Goal: Task Accomplishment & Management: Complete application form

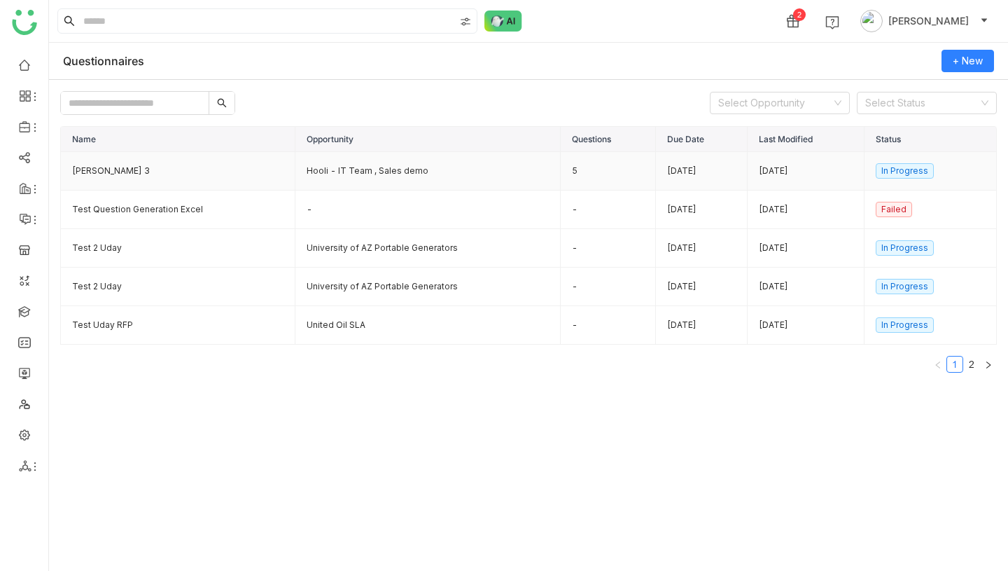
click at [339, 169] on td "Hooli - IT Team , Sales demo" at bounding box center [427, 171] width 265 height 39
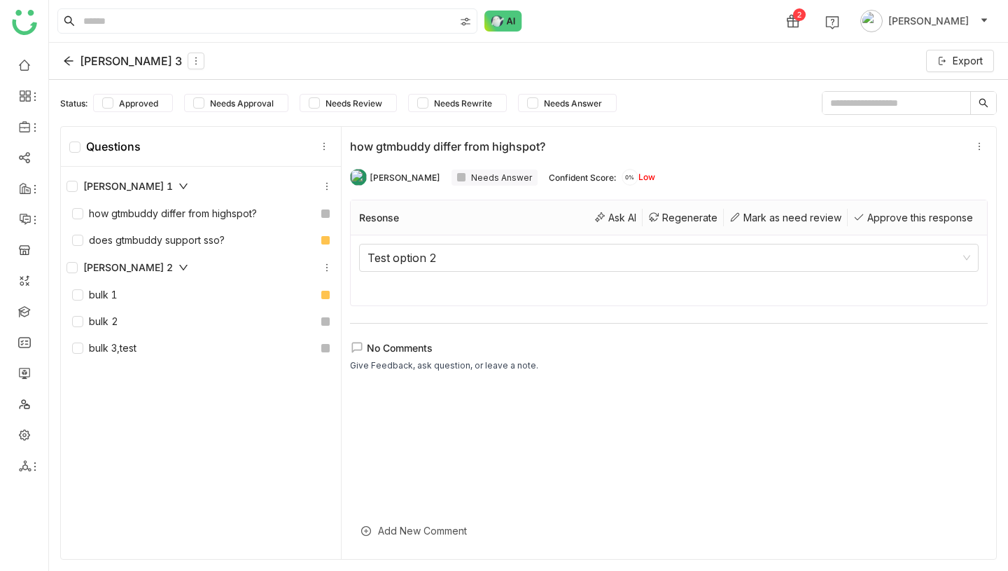
click at [71, 55] on icon at bounding box center [68, 60] width 11 height 11
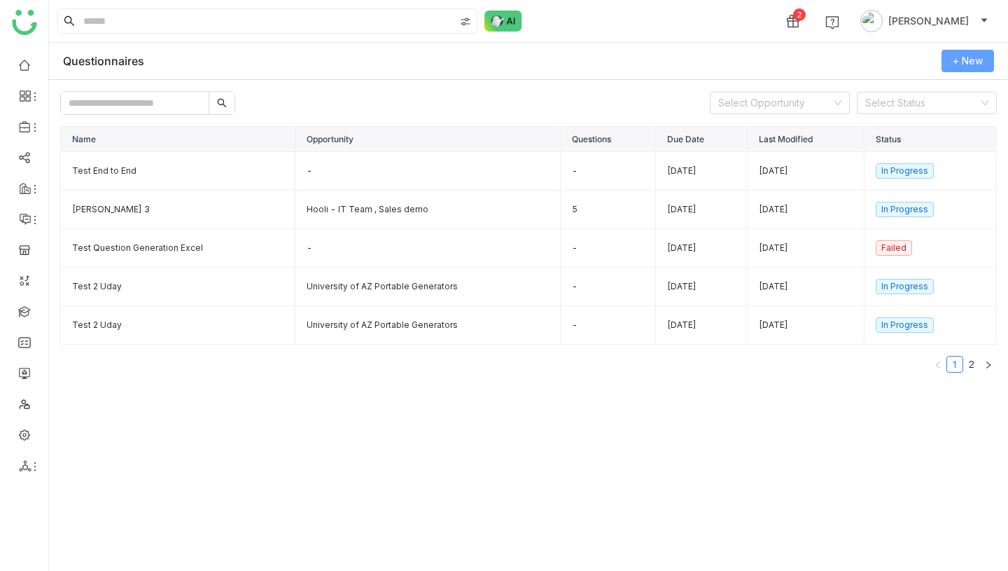
click at [959, 60] on span "+ New" at bounding box center [968, 60] width 30 height 15
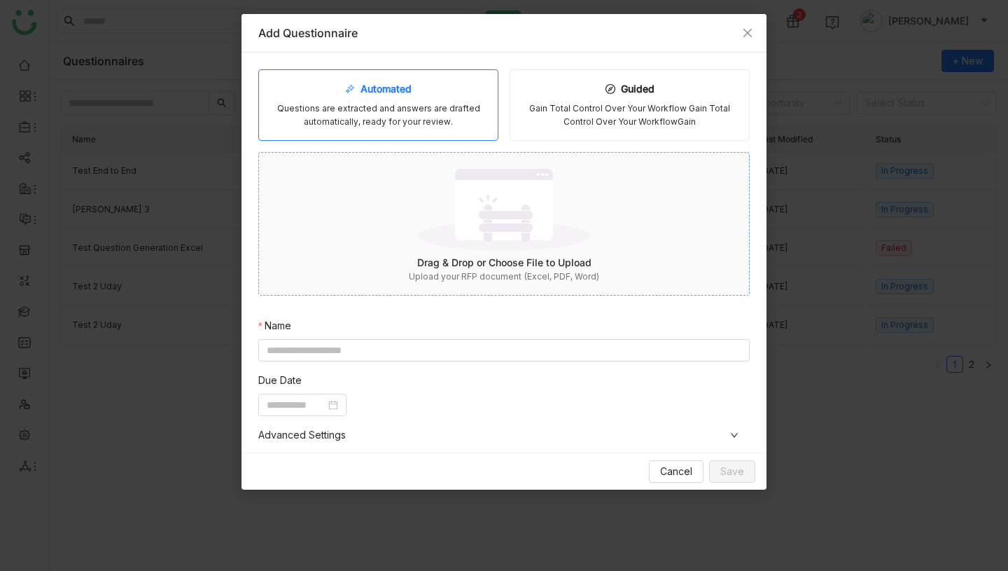
click at [457, 264] on div "Drag & Drop or Choose File to Upload" at bounding box center [504, 262] width 490 height 15
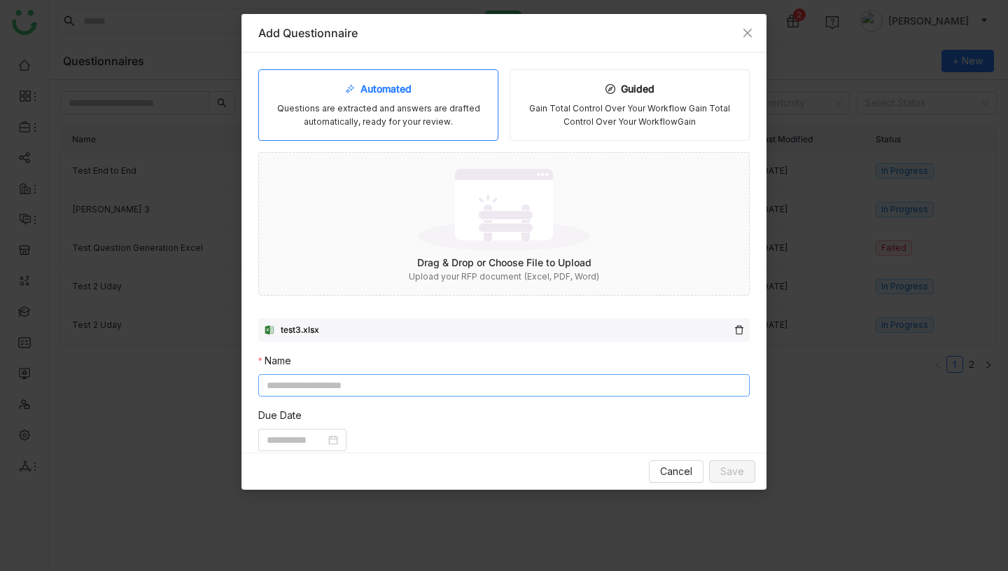
click at [483, 394] on input at bounding box center [504, 385] width 492 height 22
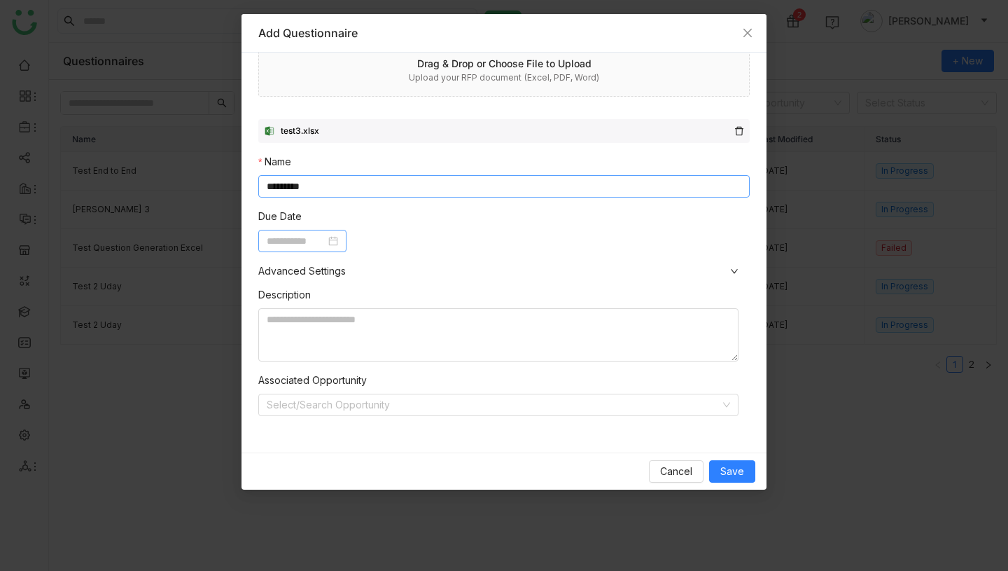
type input "*********"
click at [326, 239] on input at bounding box center [296, 240] width 59 height 15
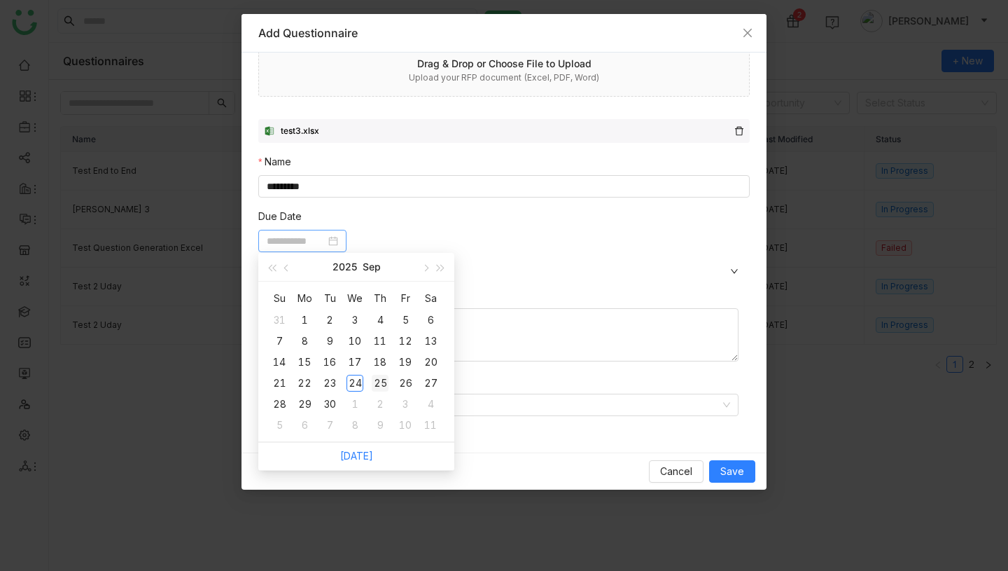
click at [377, 383] on div "25" at bounding box center [380, 383] width 17 height 17
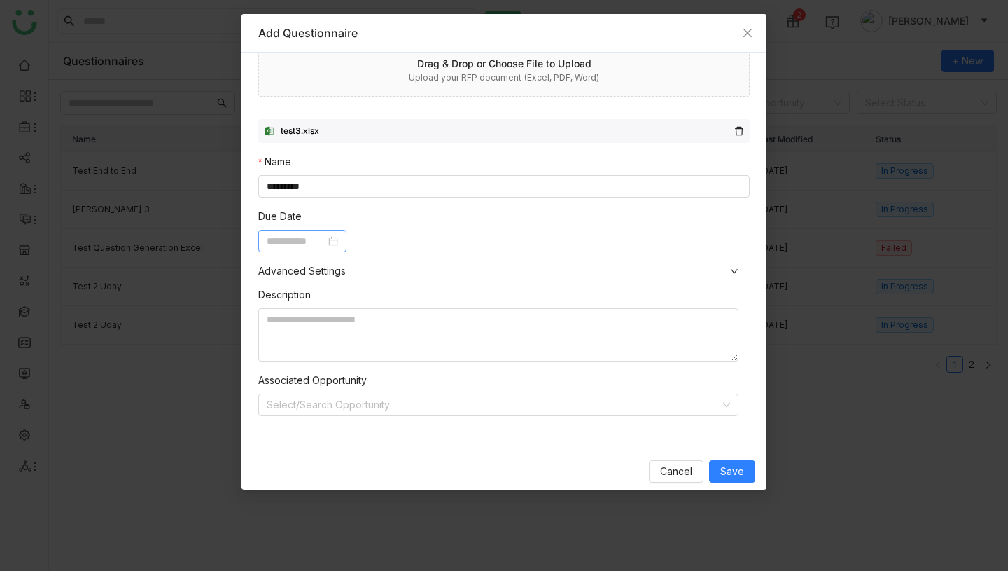
type input "**********"
click at [735, 468] on span "Save" at bounding box center [732, 471] width 24 height 15
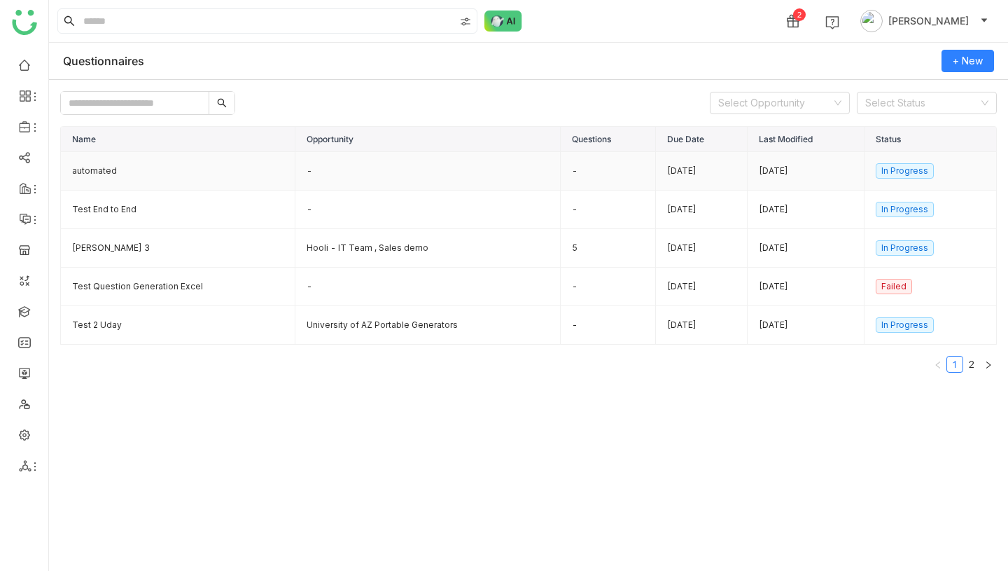
click at [123, 169] on td "automated" at bounding box center [178, 171] width 235 height 39
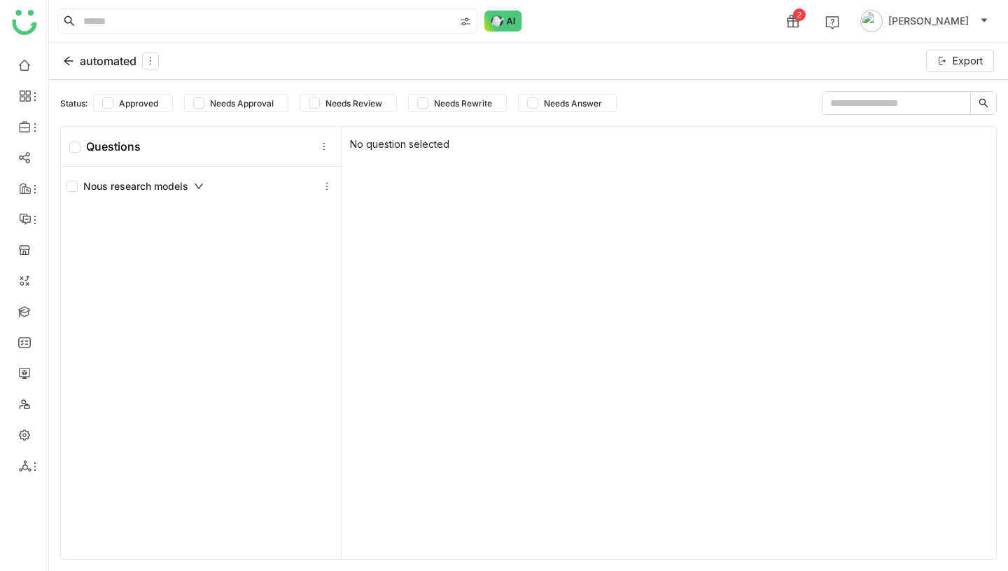
click at [75, 60] on div "automated" at bounding box center [111, 61] width 96 height 17
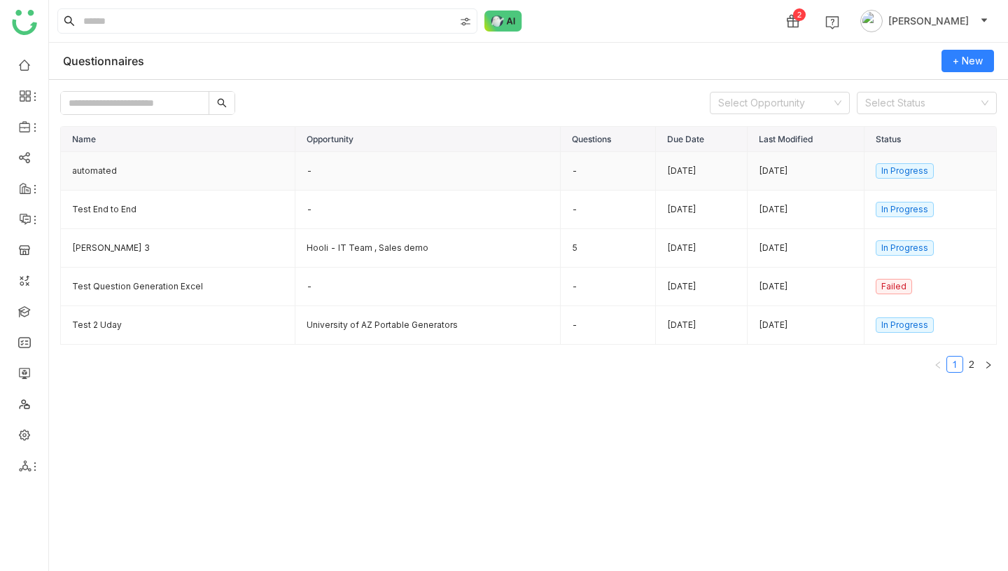
click at [111, 166] on td "automated" at bounding box center [178, 171] width 235 height 39
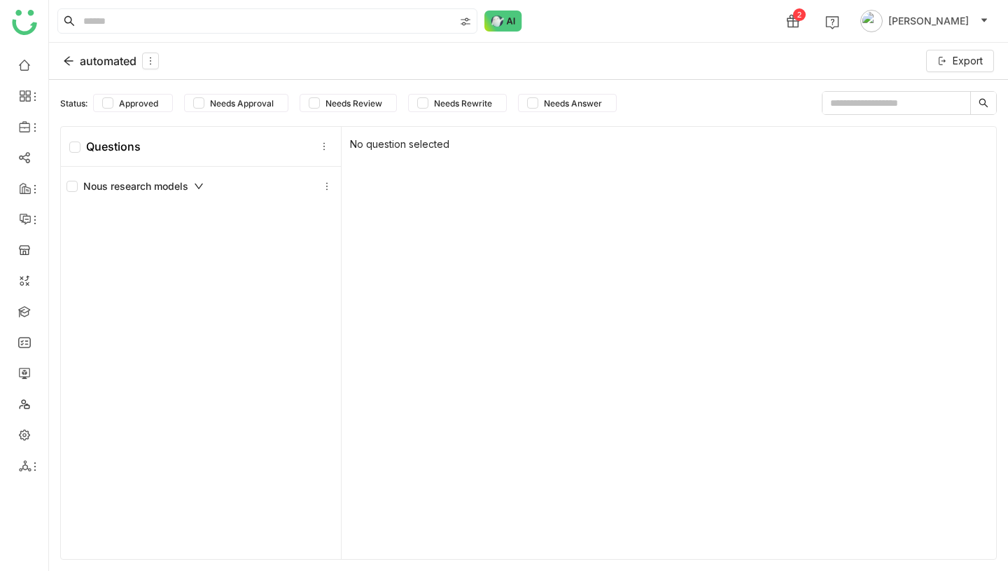
click at [72, 62] on icon at bounding box center [68, 60] width 11 height 11
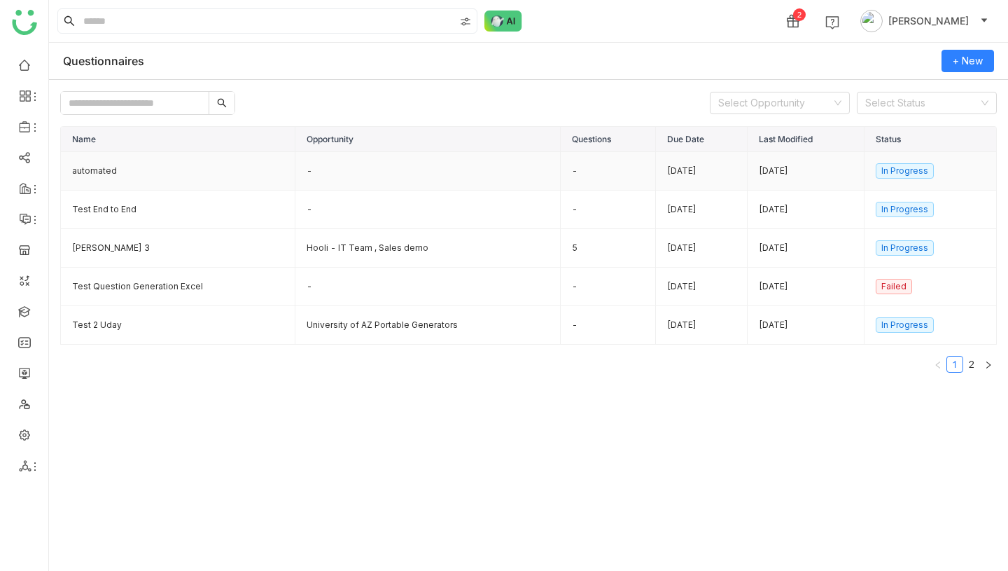
click at [327, 165] on td "-" at bounding box center [427, 171] width 265 height 39
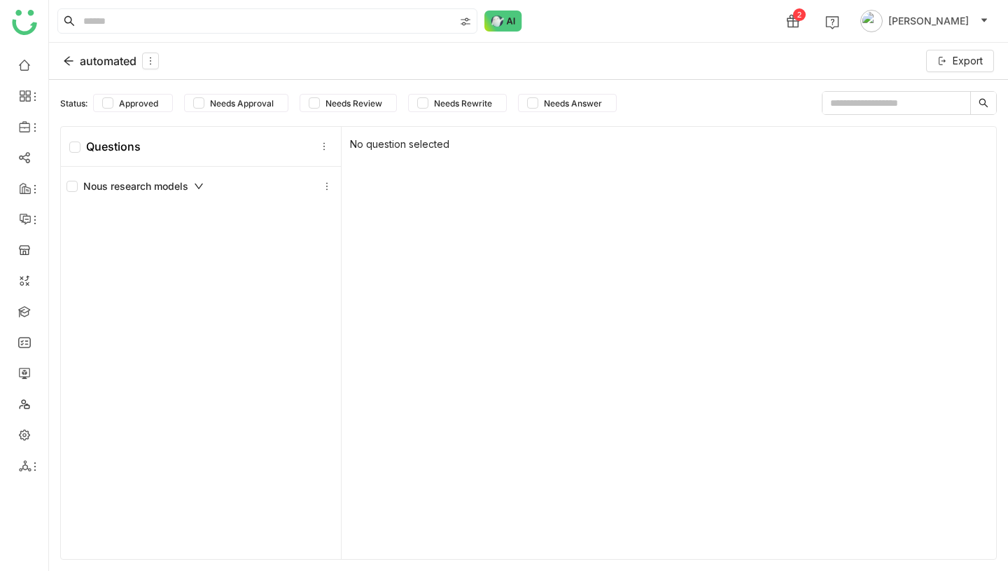
click at [80, 64] on div "automated" at bounding box center [111, 61] width 96 height 17
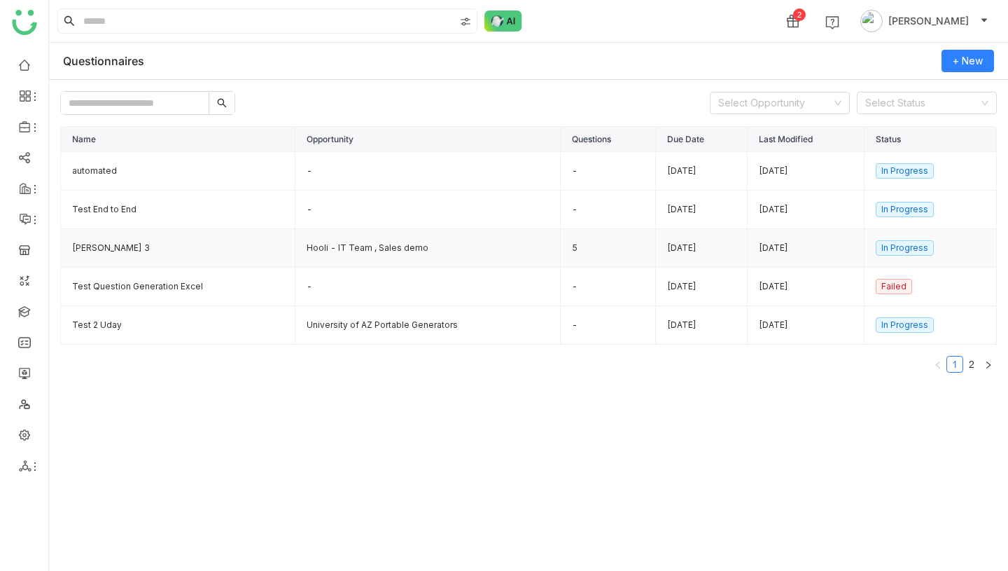
click at [415, 249] on td "Hooli - IT Team , Sales demo" at bounding box center [427, 248] width 265 height 39
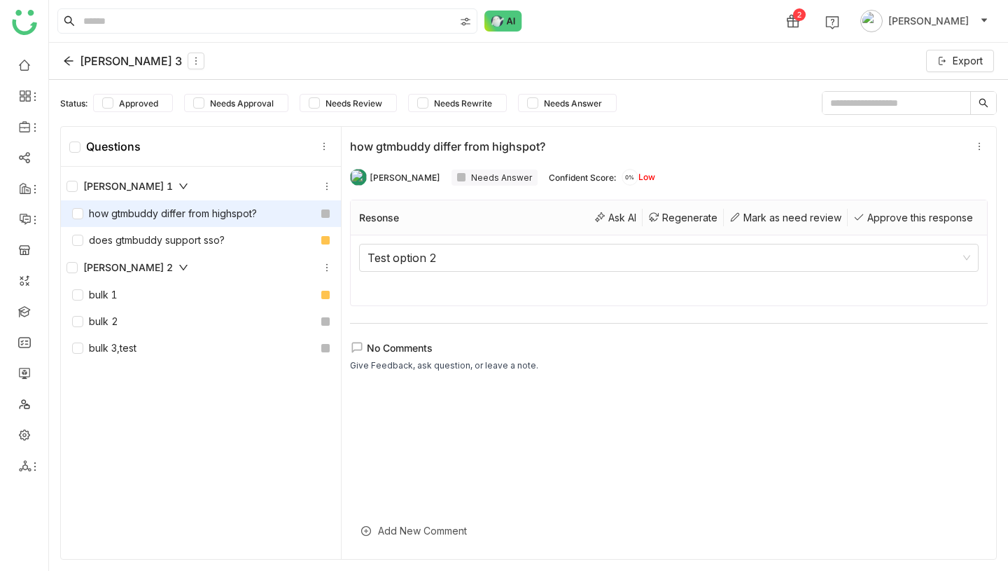
click at [249, 213] on div "how gtmbuddy differ from highspot?" at bounding box center [164, 213] width 185 height 15
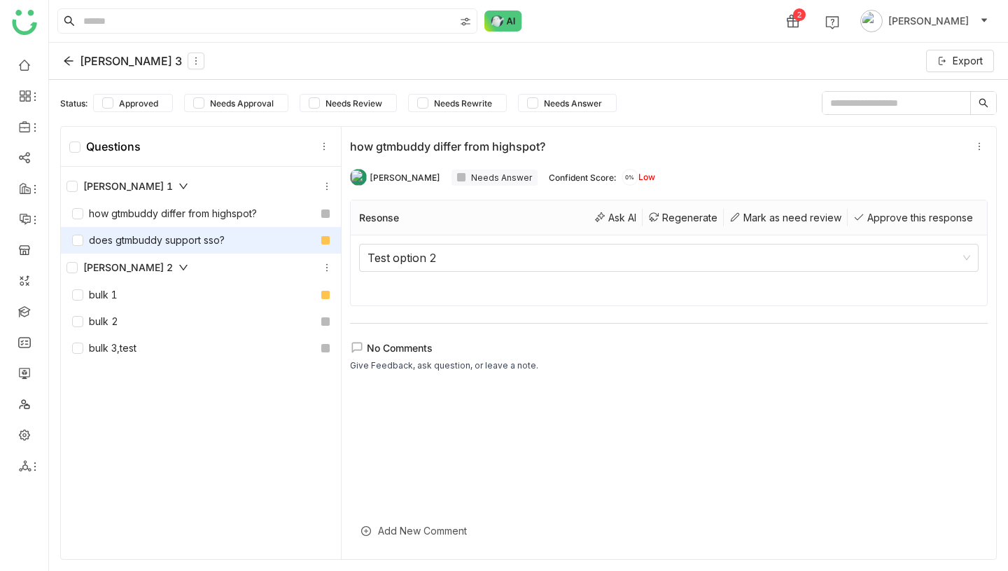
click at [235, 237] on div "does gtmbuddy support sso?" at bounding box center [201, 240] width 280 height 27
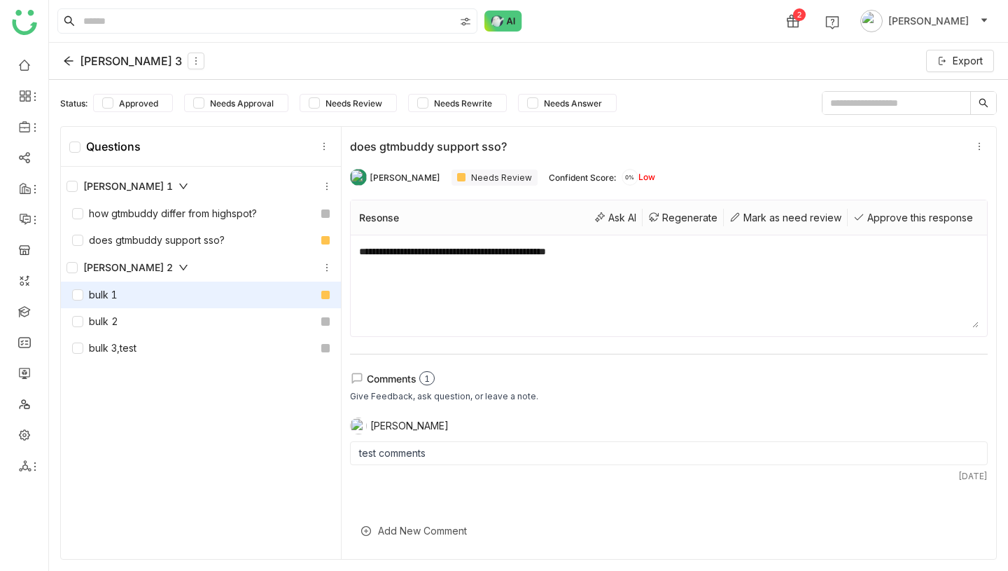
click at [200, 295] on div "bulk 1" at bounding box center [201, 294] width 280 height 27
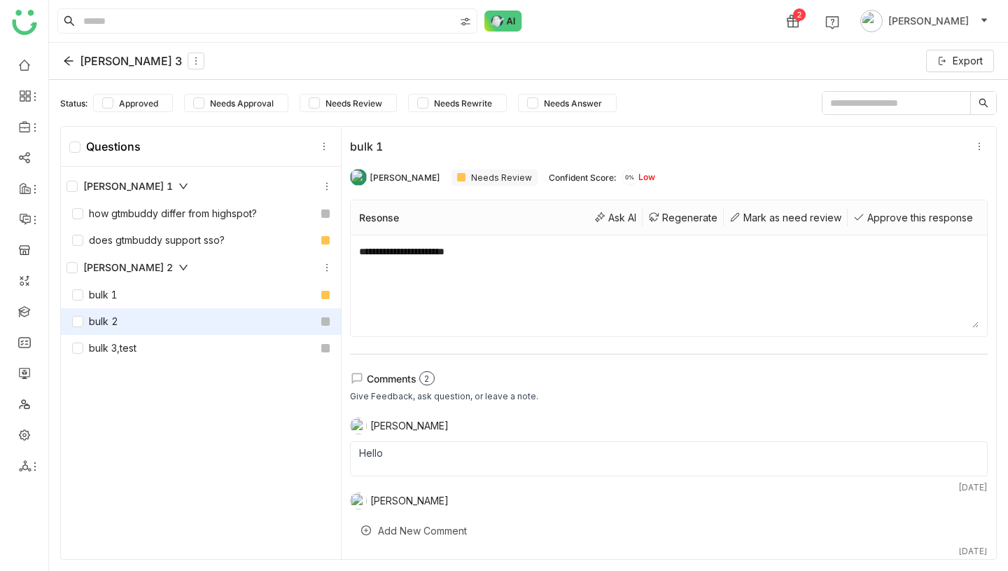
click at [197, 322] on div "bulk 2" at bounding box center [201, 321] width 280 height 27
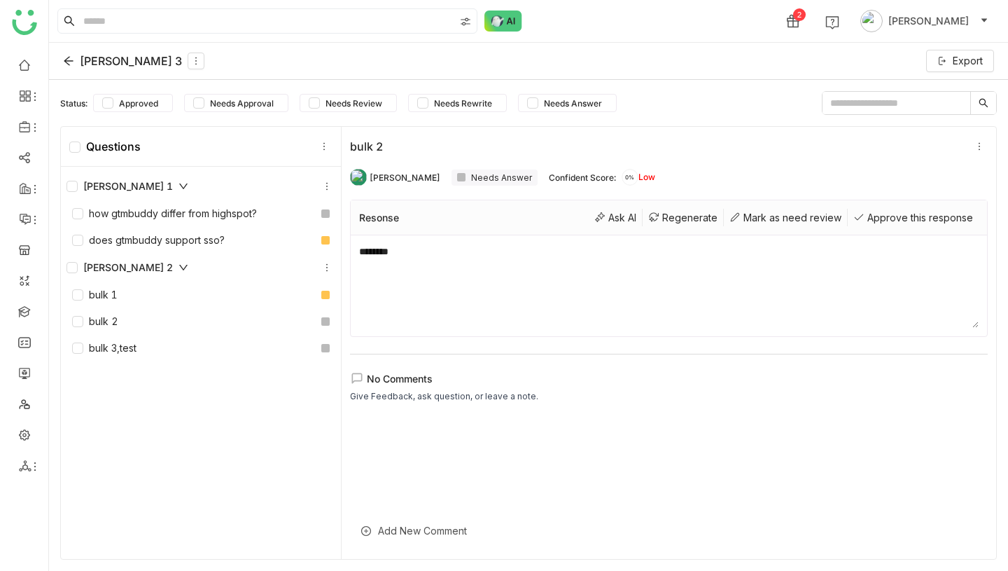
click at [68, 58] on icon at bounding box center [68, 60] width 11 height 11
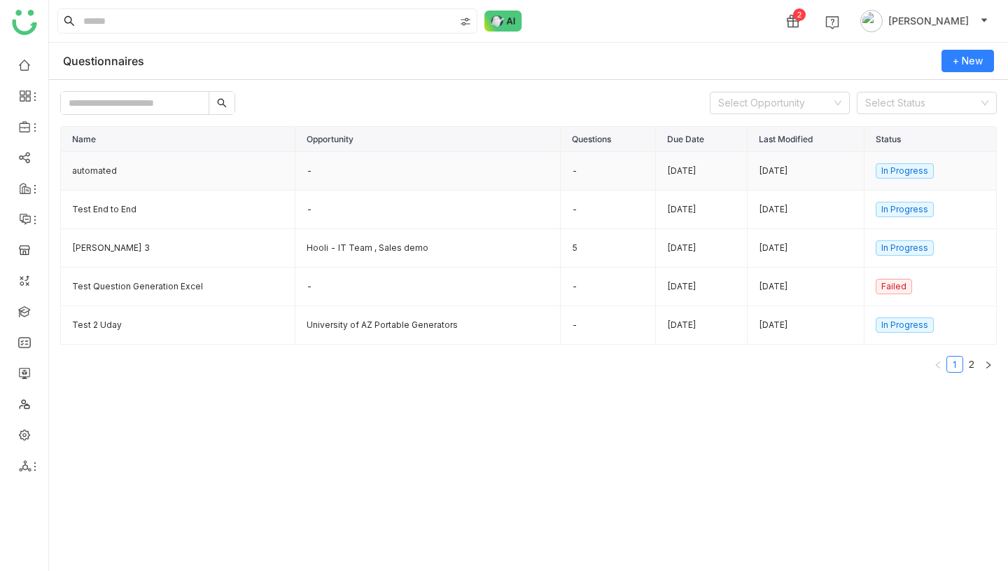
click at [140, 167] on td "automated" at bounding box center [178, 171] width 235 height 39
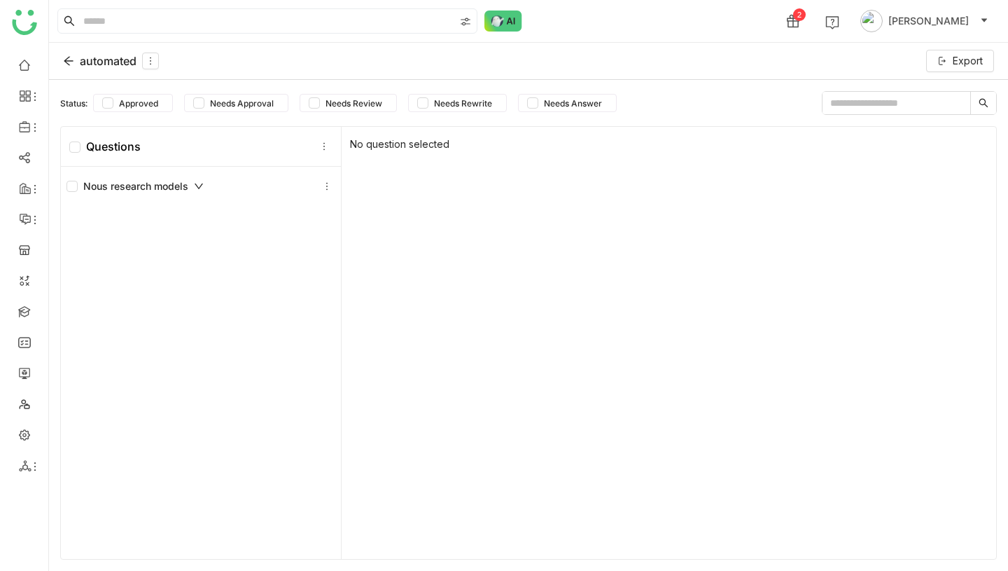
click at [90, 61] on div "automated" at bounding box center [111, 61] width 96 height 17
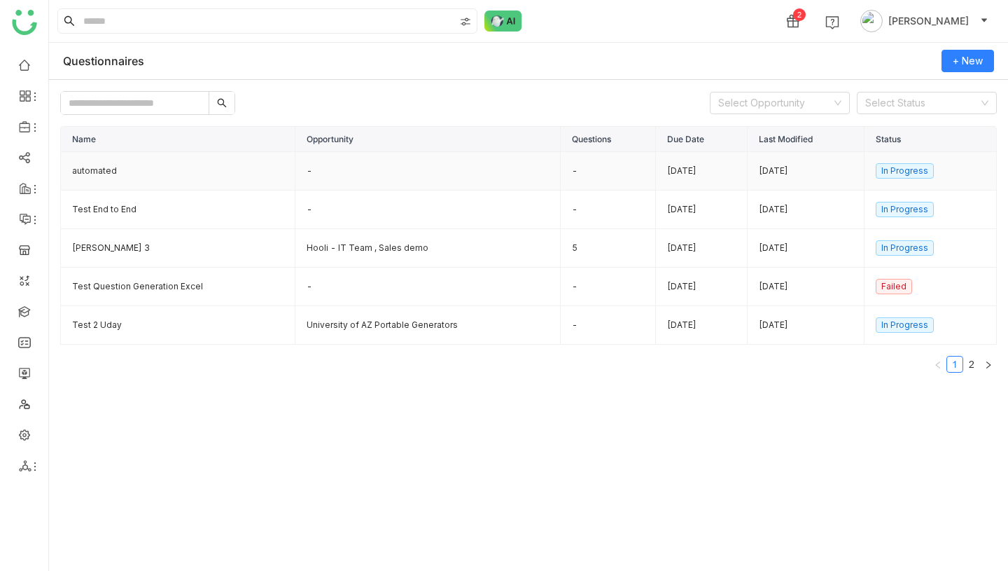
click at [337, 172] on td "-" at bounding box center [427, 171] width 265 height 39
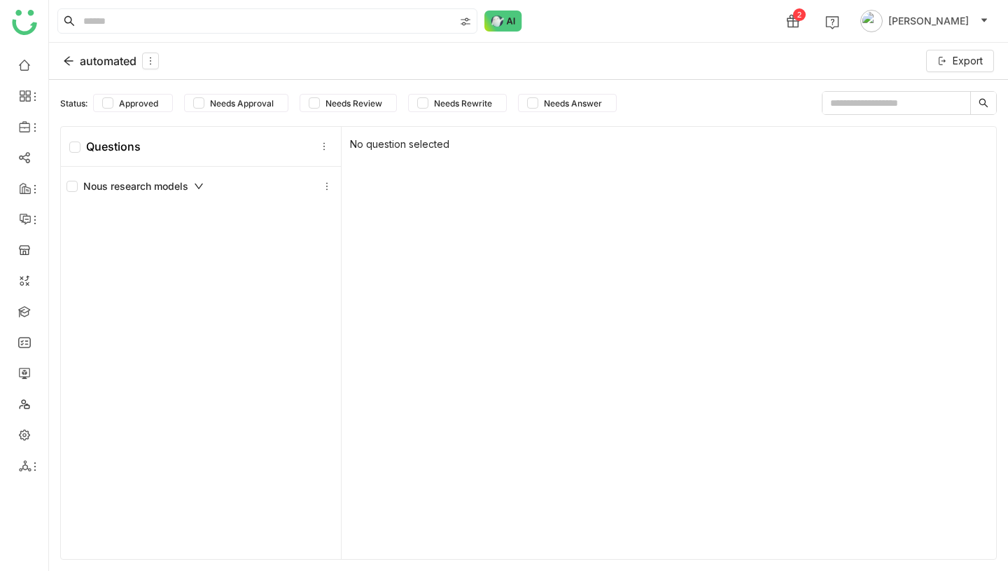
click at [95, 59] on div "automated" at bounding box center [111, 61] width 96 height 17
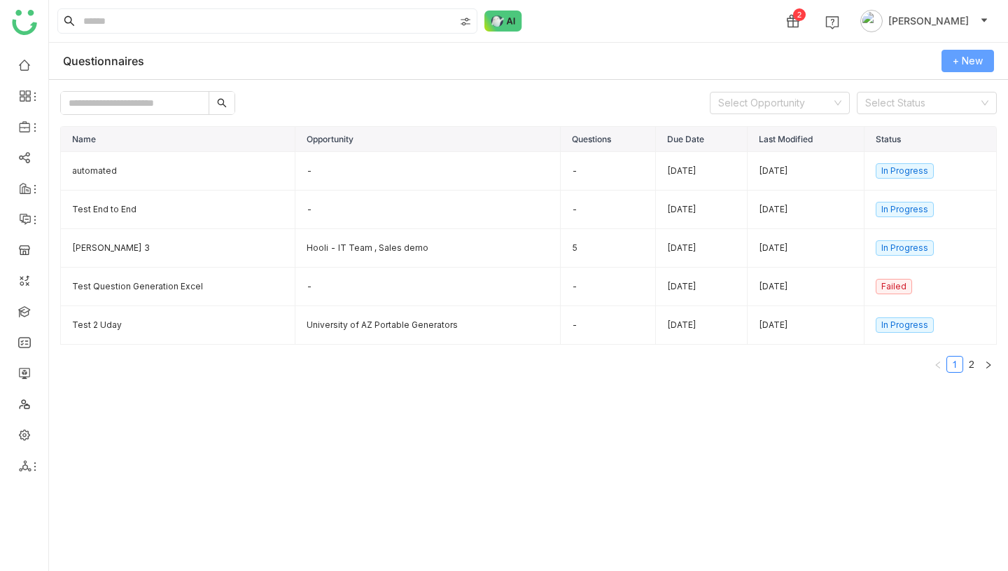
click at [973, 66] on span "+ New" at bounding box center [968, 60] width 30 height 15
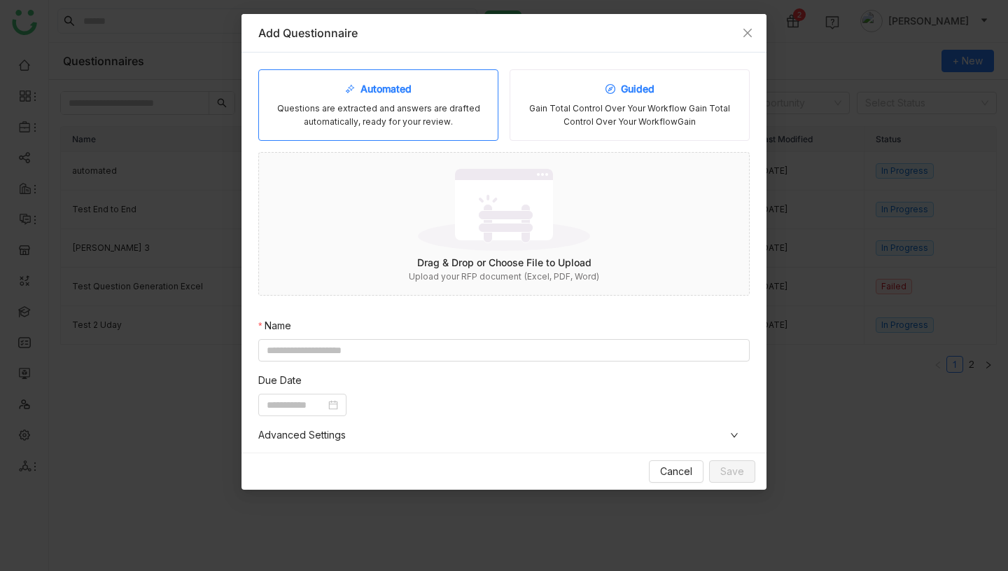
click at [641, 118] on div "Gain Total Control Over Your Workflow Gain Total Control Over Your WorkflowGain" at bounding box center [630, 115] width 216 height 27
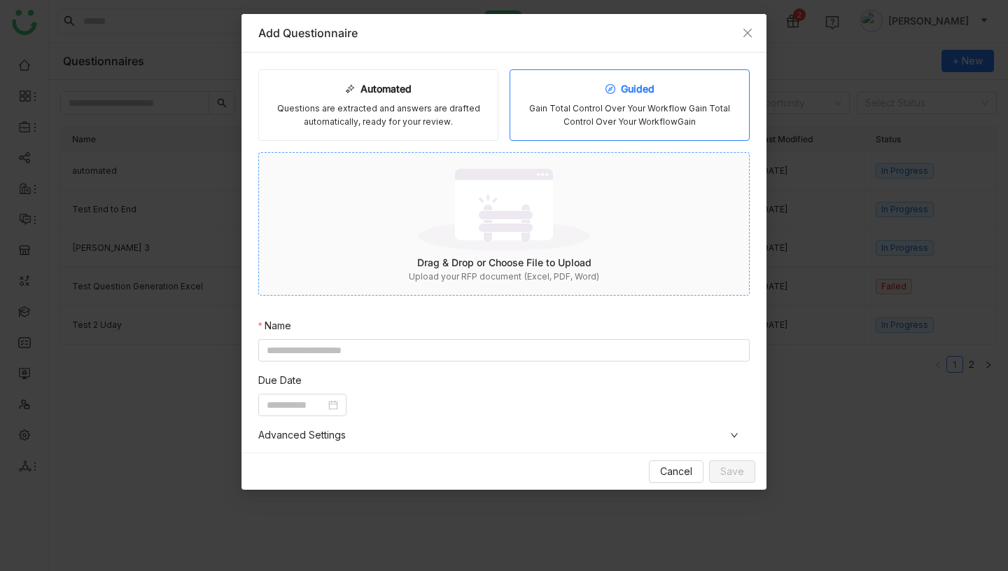
click at [566, 277] on div "Upload your RFP document (Excel, PDF, Word)" at bounding box center [504, 276] width 490 height 13
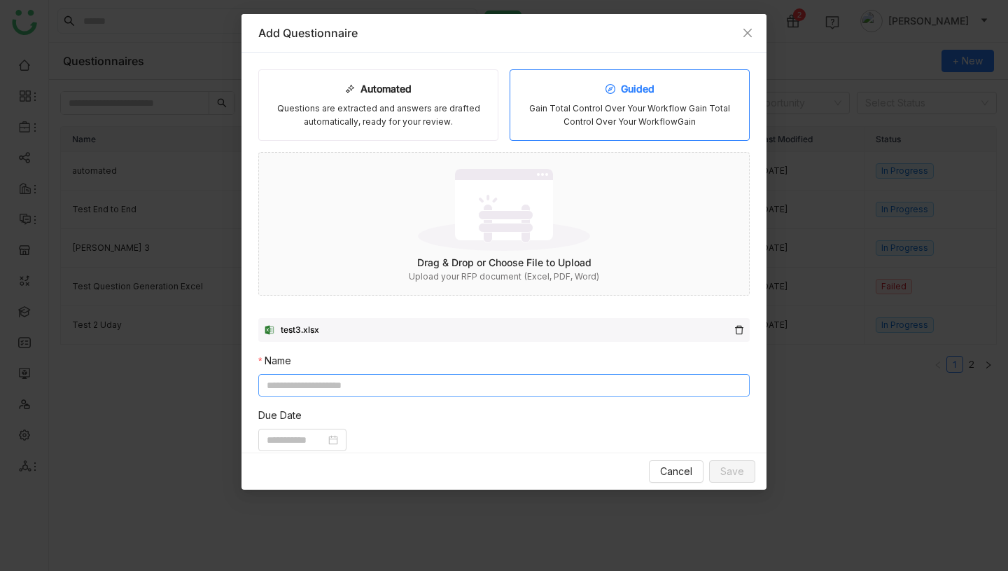
click at [510, 388] on input at bounding box center [504, 385] width 492 height 22
type input "*****"
click at [316, 445] on input at bounding box center [296, 439] width 59 height 15
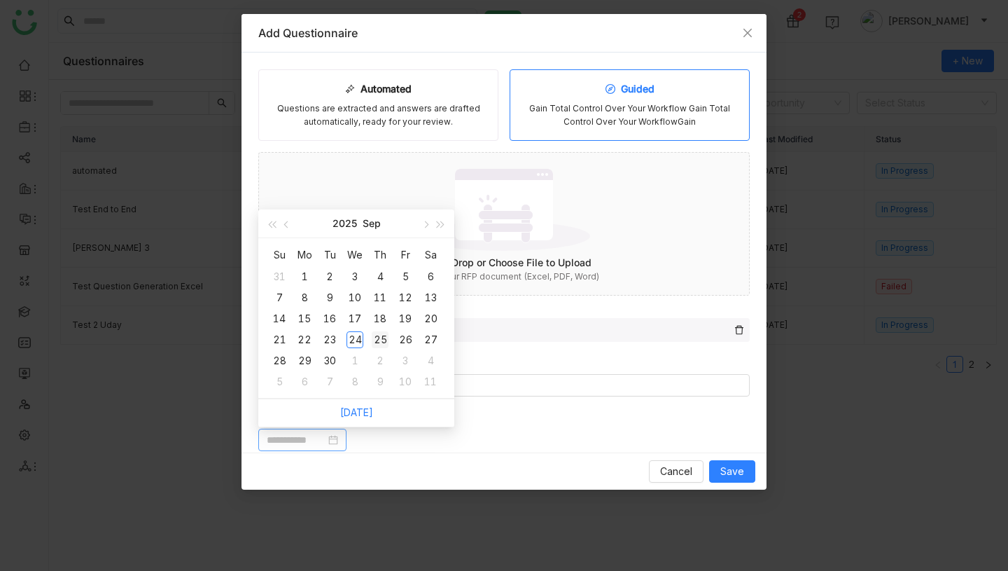
click at [379, 343] on div "25" at bounding box center [380, 339] width 17 height 17
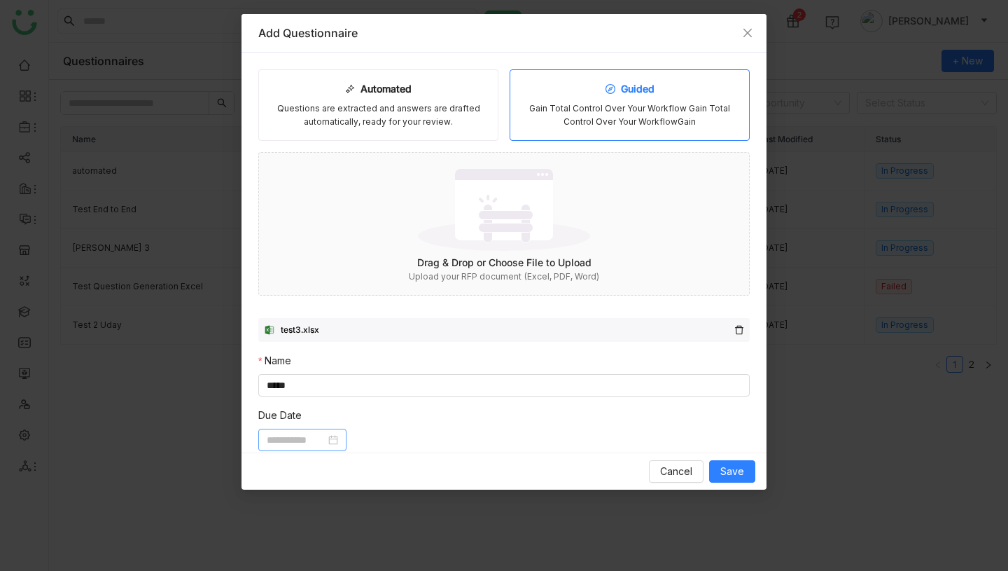
type input "**********"
click at [725, 473] on span "Save" at bounding box center [732, 471] width 24 height 15
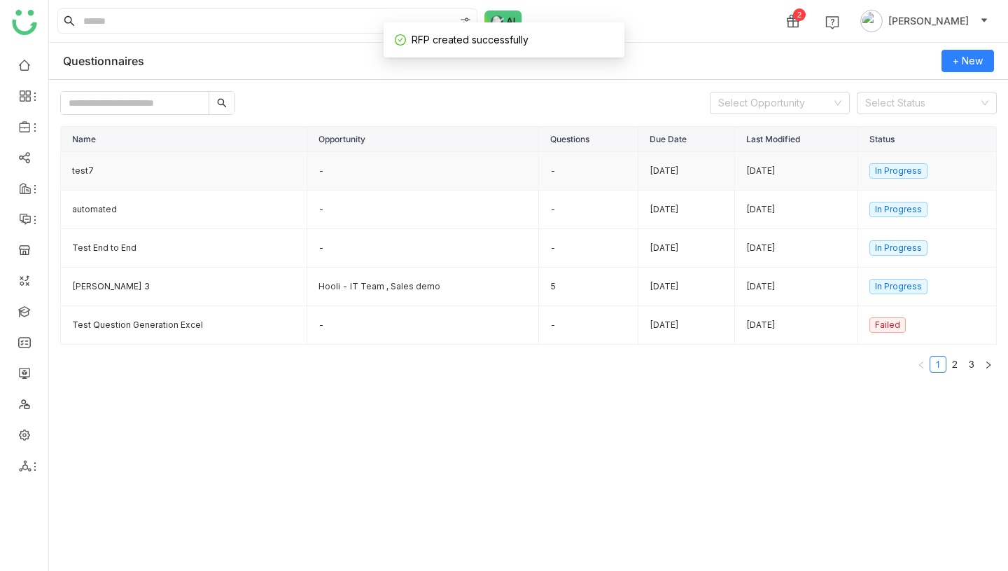
click at [127, 176] on td "test7" at bounding box center [184, 171] width 246 height 39
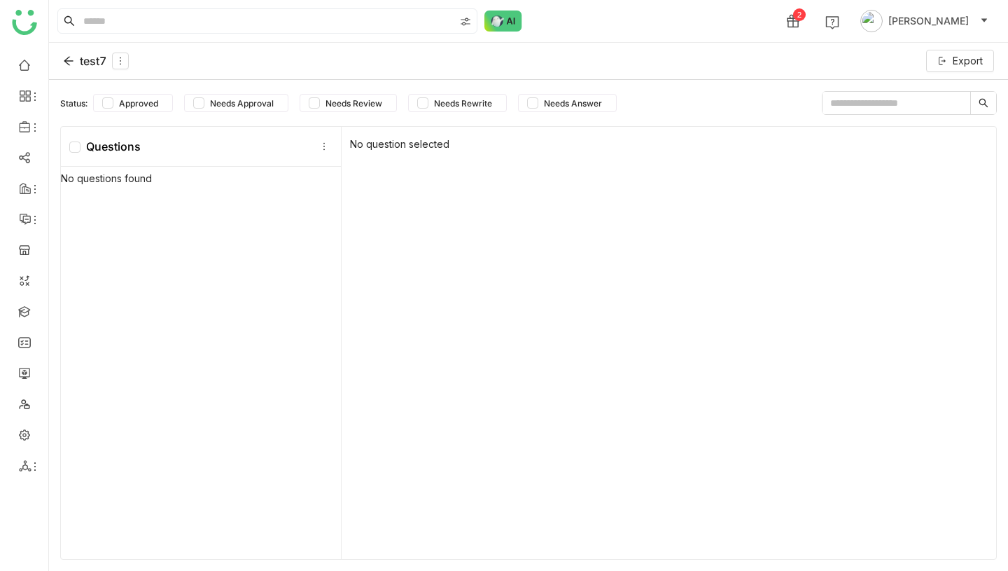
click at [83, 53] on div "test7" at bounding box center [96, 61] width 66 height 17
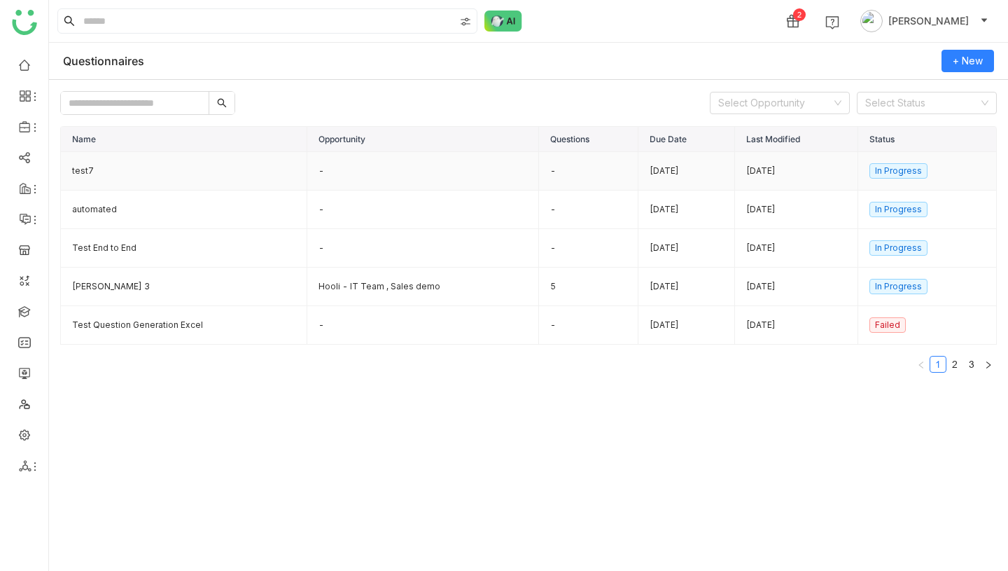
click at [151, 176] on td "test7" at bounding box center [184, 171] width 246 height 39
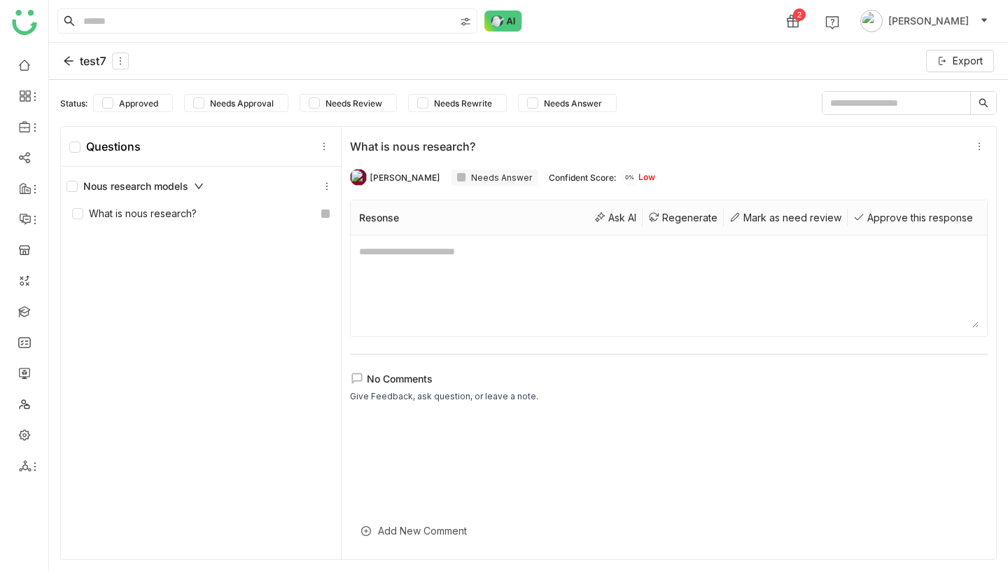
click at [94, 62] on div "test7" at bounding box center [96, 61] width 66 height 17
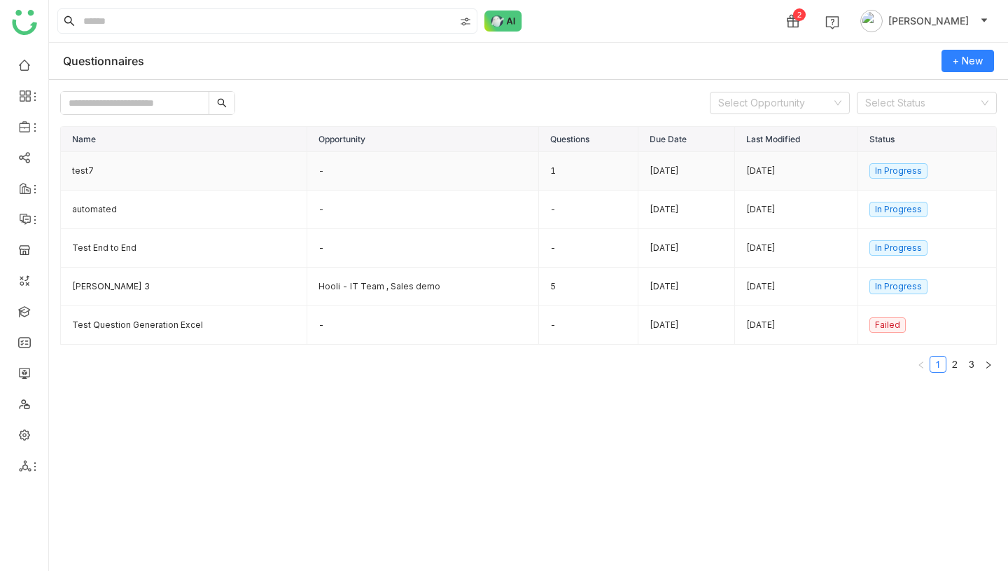
click at [436, 179] on td "-" at bounding box center [423, 171] width 232 height 39
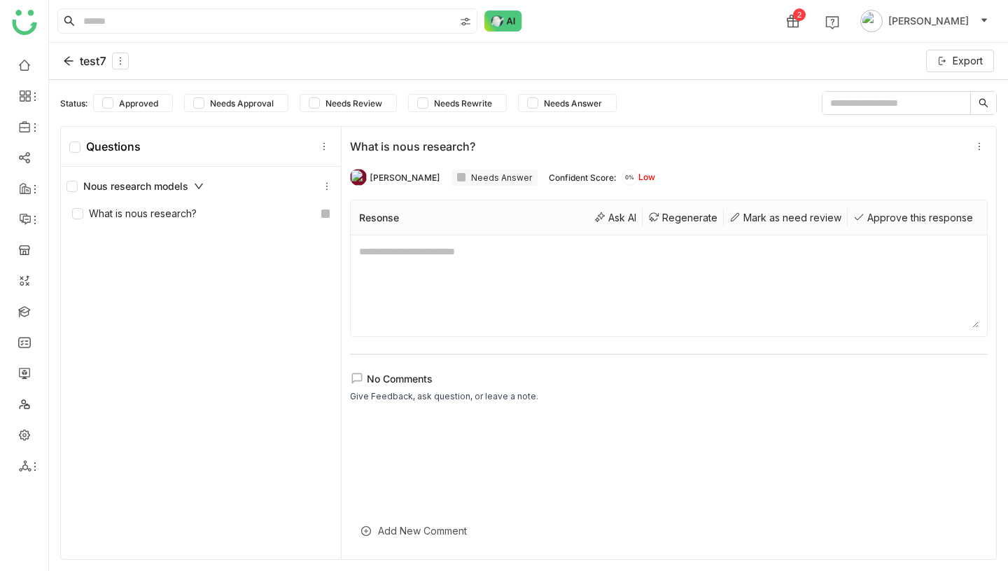
click at [92, 61] on div "test7" at bounding box center [96, 61] width 66 height 17
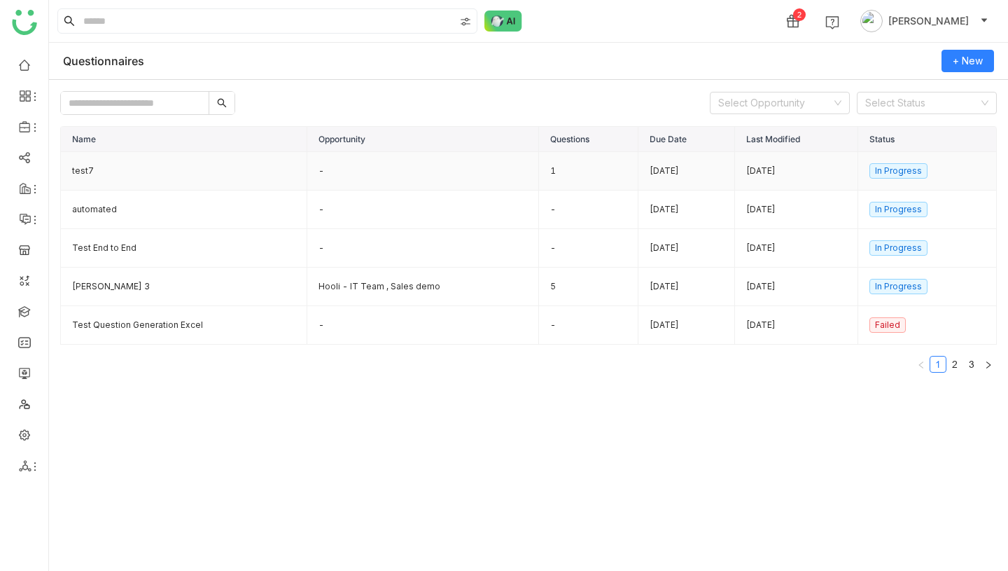
click at [253, 179] on td "test7" at bounding box center [184, 171] width 246 height 39
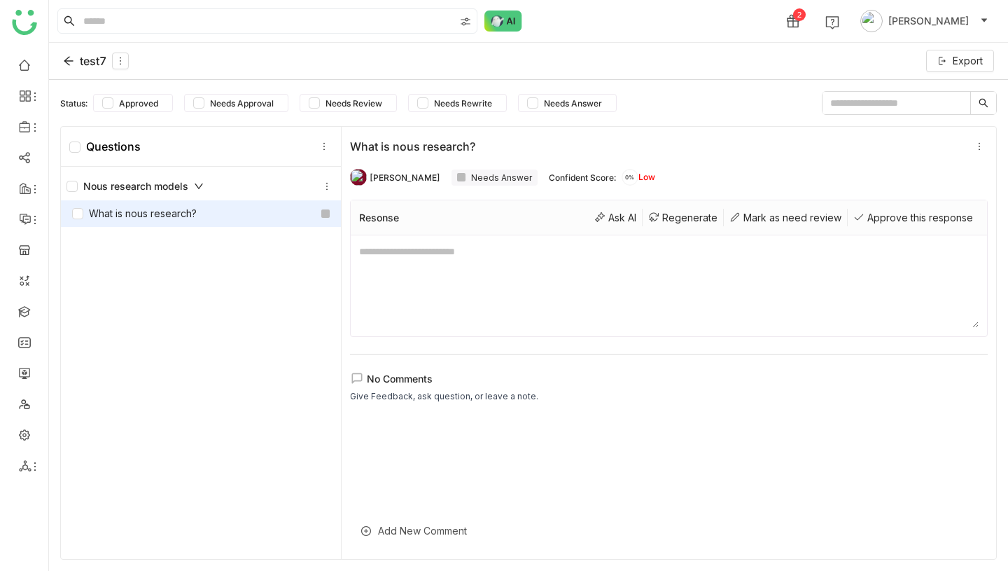
click at [220, 210] on div "What is nous research?" at bounding box center [201, 213] width 280 height 27
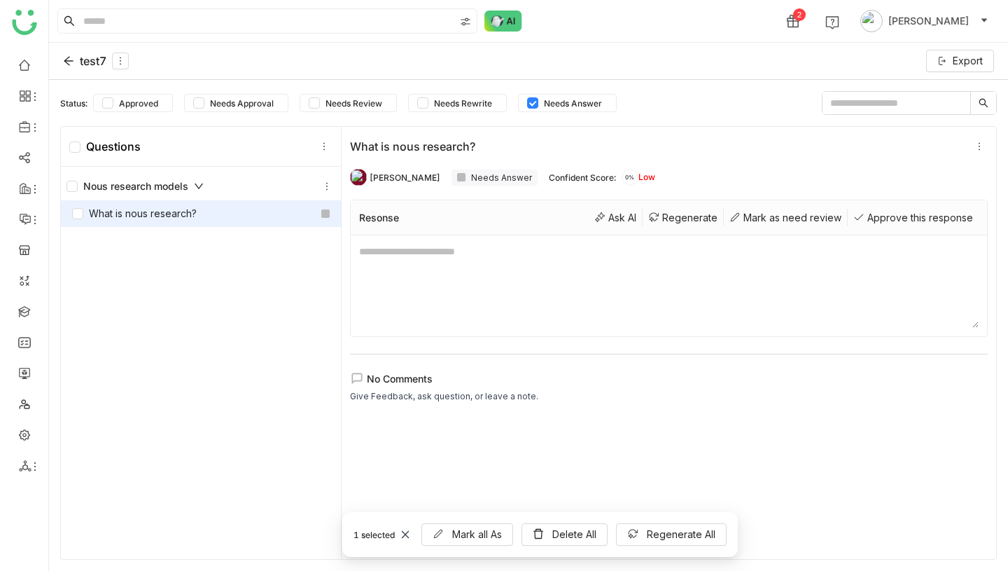
click at [186, 222] on div "What is nous research?" at bounding box center [201, 213] width 280 height 27
click at [88, 212] on div "What is nous research?" at bounding box center [134, 213] width 125 height 15
click at [123, 216] on div "What is nous research?" at bounding box center [134, 213] width 125 height 15
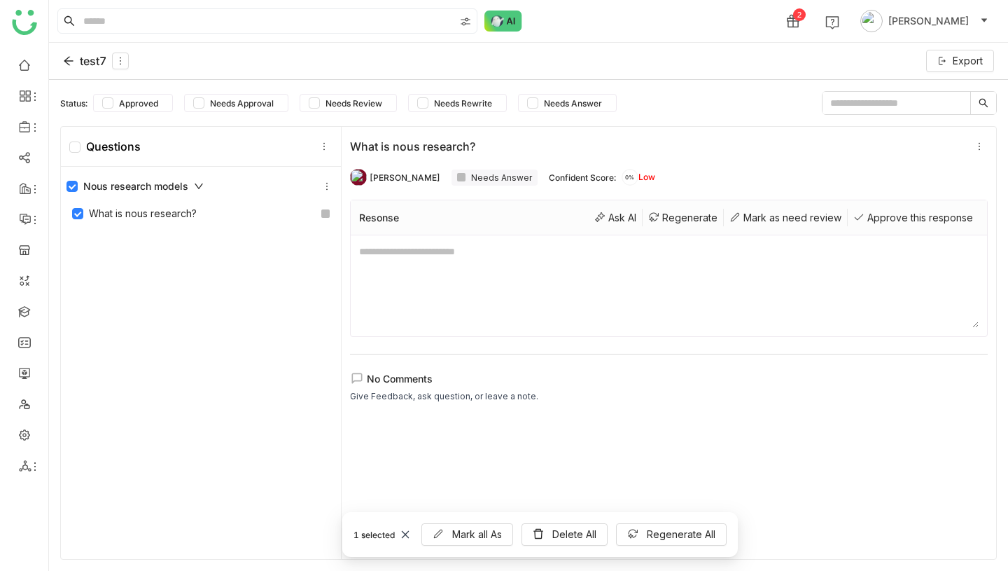
click at [76, 60] on div "test7" at bounding box center [96, 61] width 66 height 17
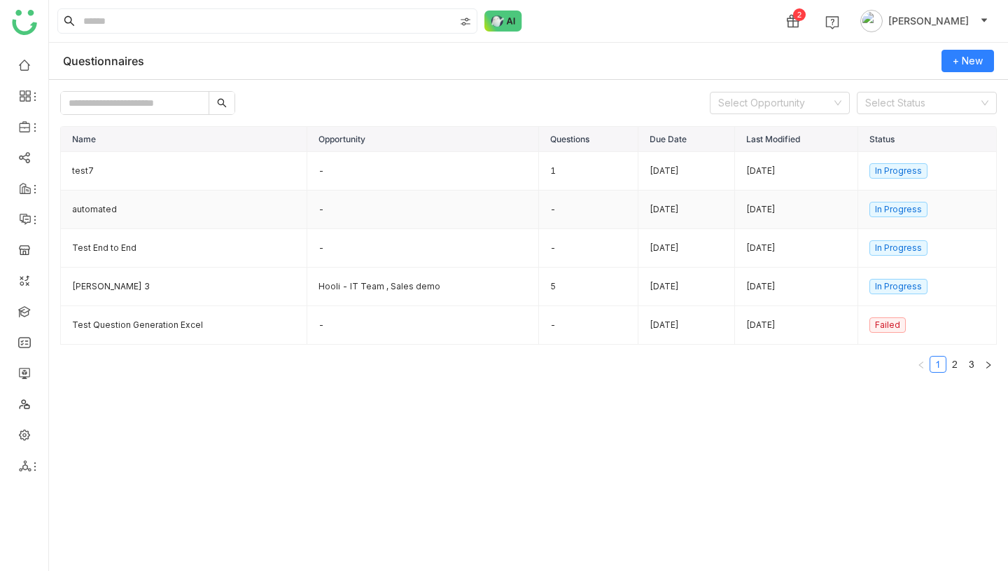
click at [195, 206] on td "automated" at bounding box center [184, 209] width 246 height 39
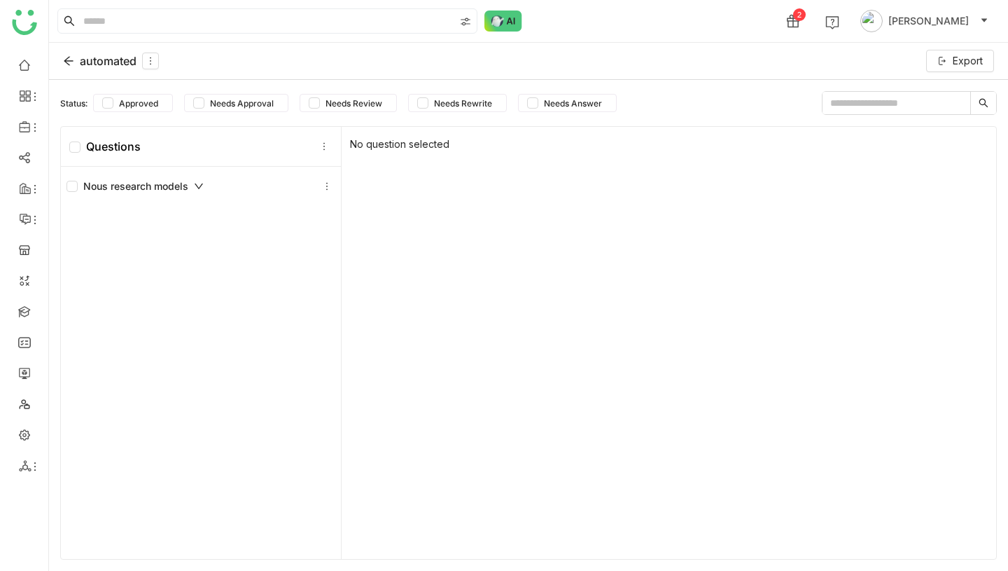
click at [75, 61] on div "automated" at bounding box center [111, 61] width 96 height 17
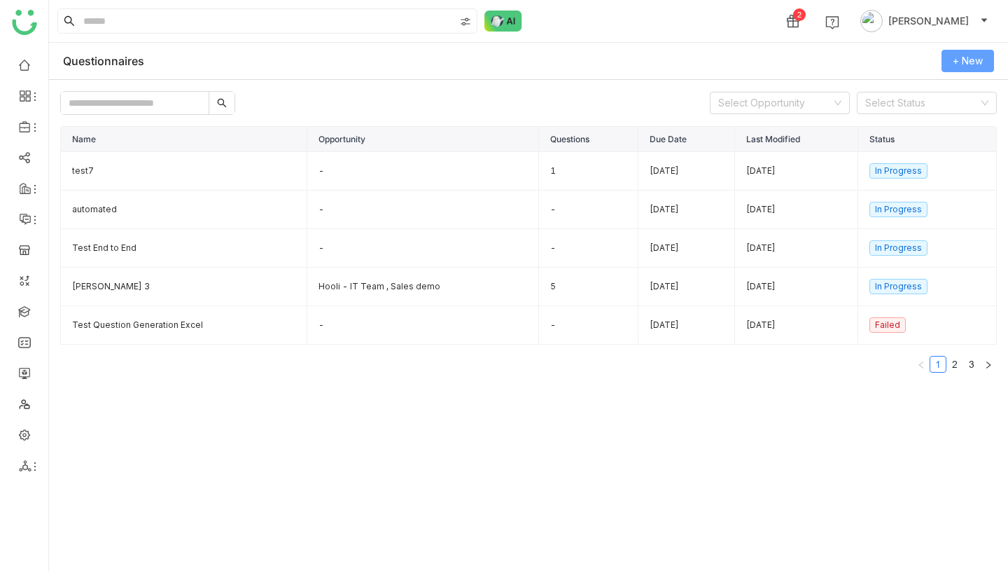
click at [976, 57] on span "+ New" at bounding box center [968, 60] width 30 height 15
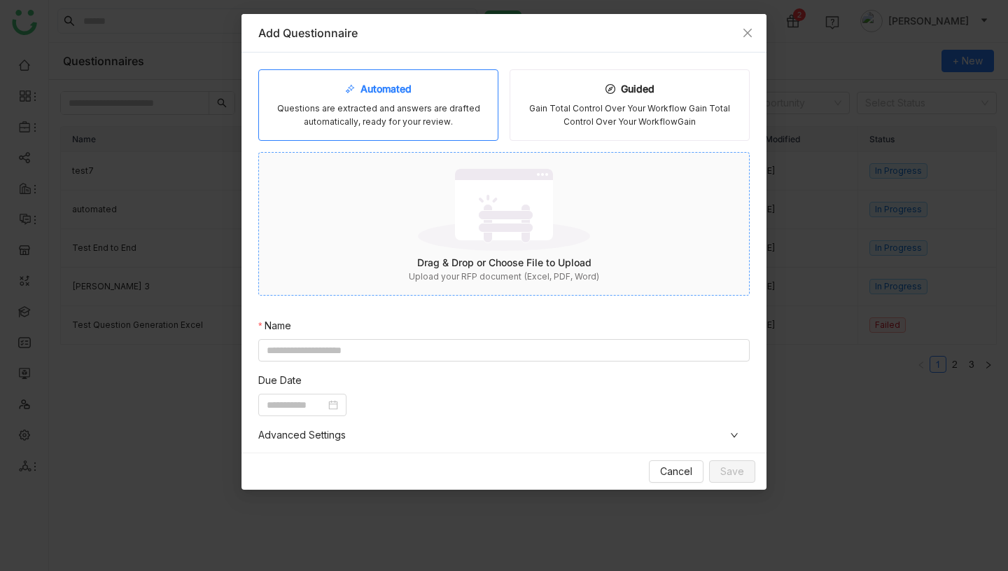
click at [523, 257] on div "Drag & Drop or Choose File to Upload" at bounding box center [504, 262] width 490 height 15
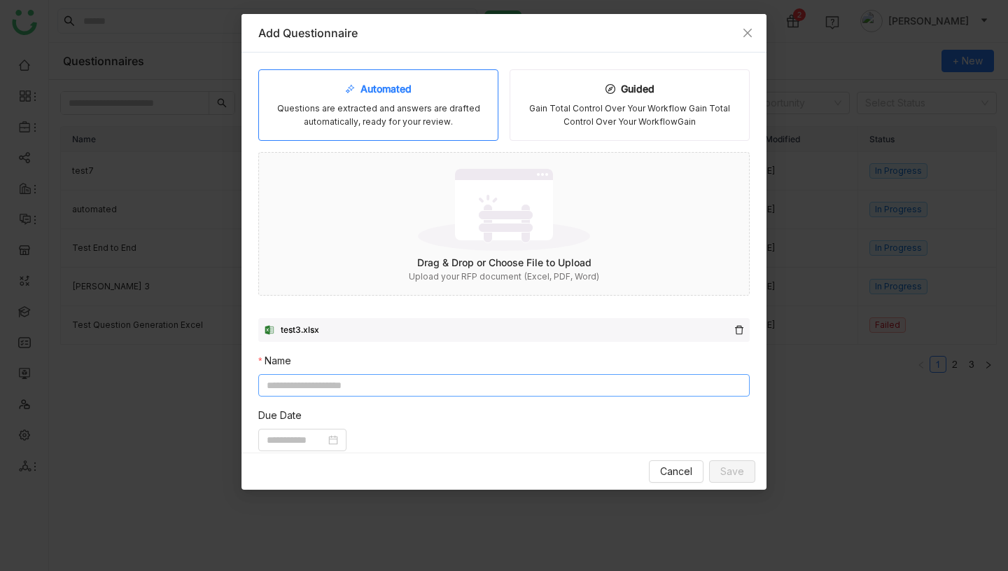
click at [489, 383] on input at bounding box center [504, 385] width 492 height 22
type input "**********"
click at [280, 442] on input at bounding box center [296, 439] width 59 height 15
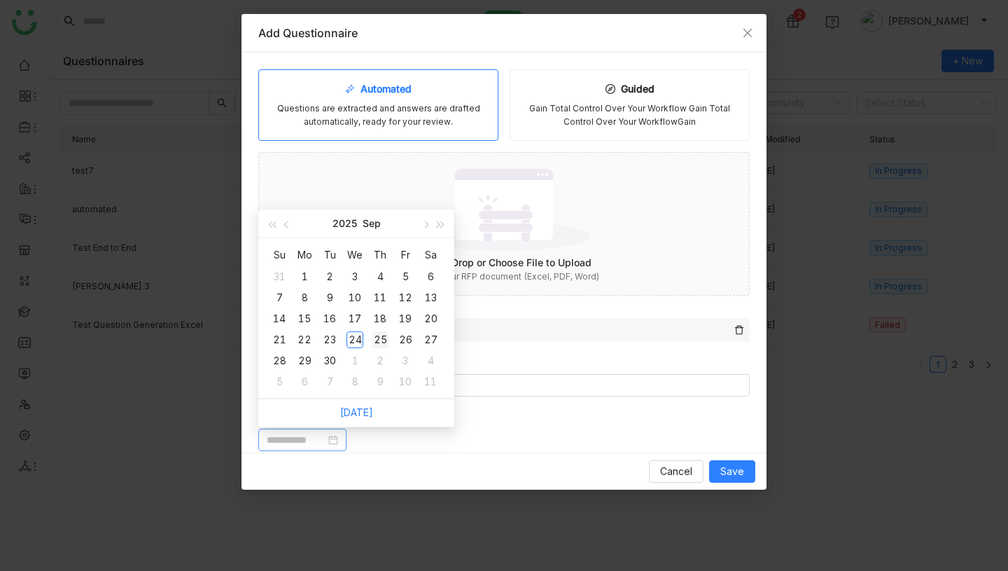
click at [375, 335] on div "25" at bounding box center [380, 339] width 17 height 17
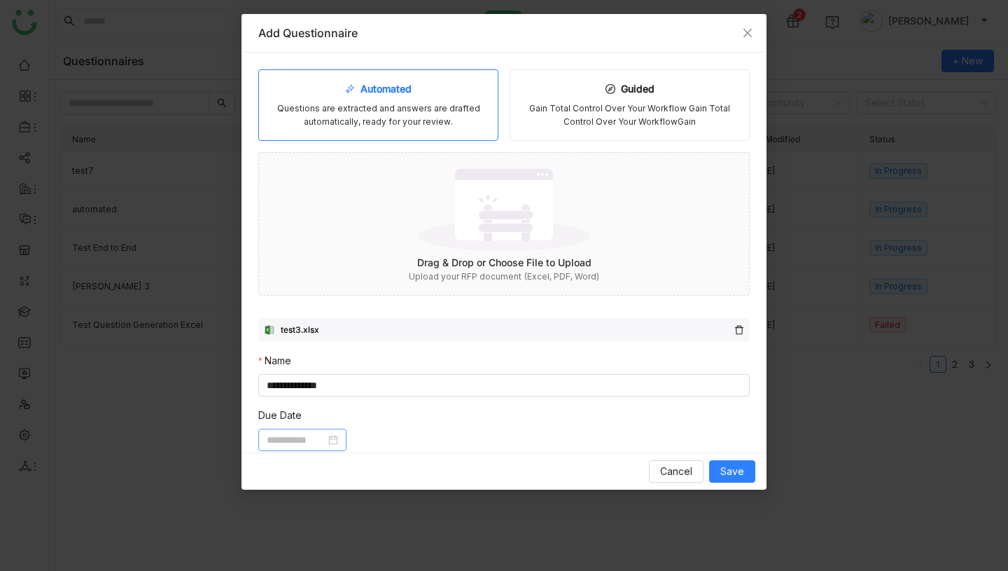
type input "**********"
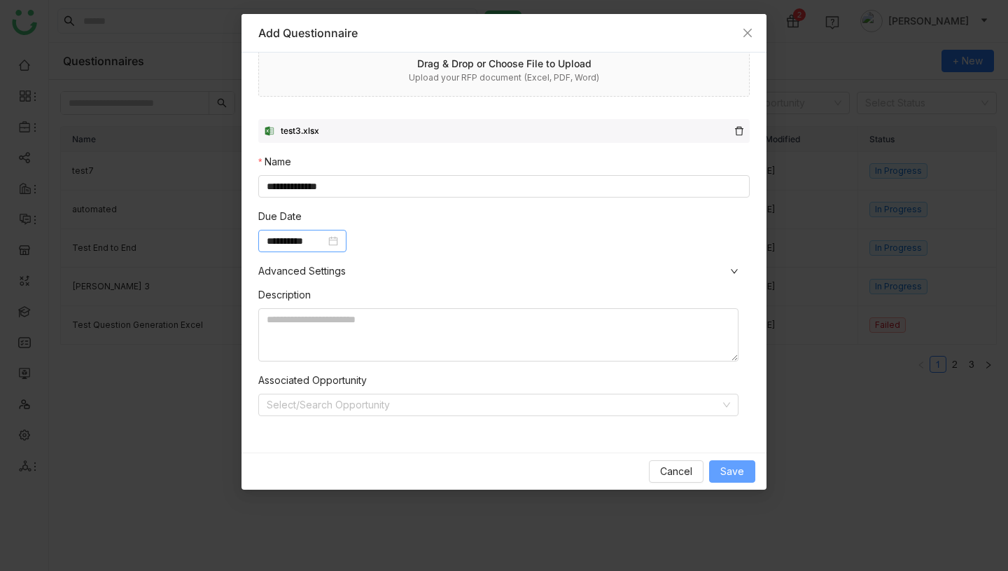
click at [742, 468] on span "Save" at bounding box center [732, 471] width 24 height 15
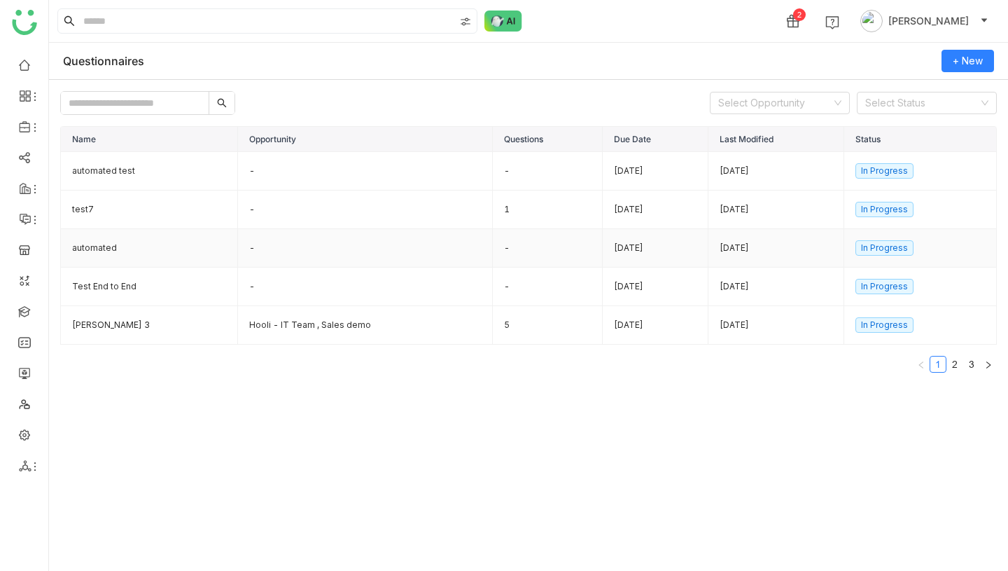
click at [126, 245] on td "automated" at bounding box center [149, 248] width 177 height 39
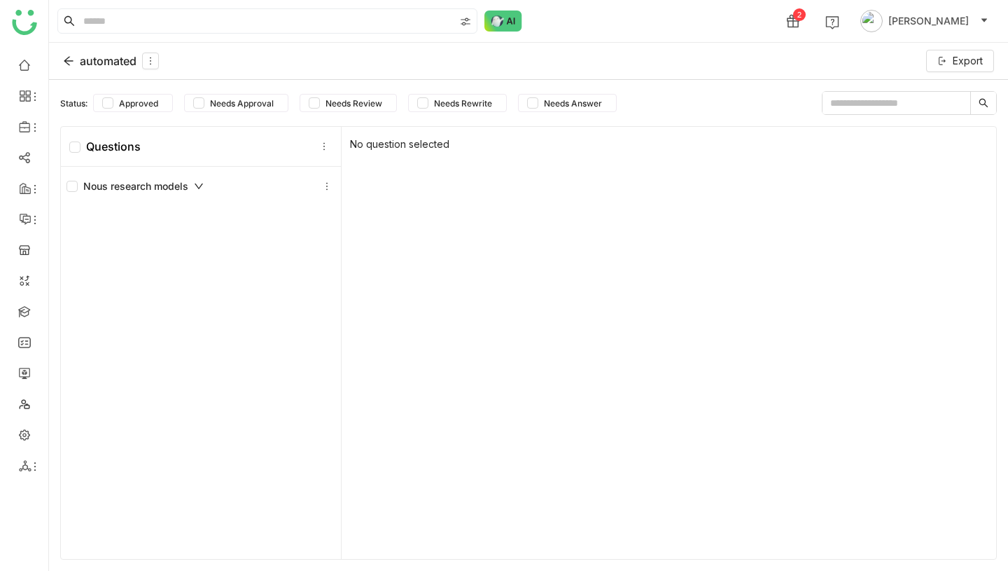
click at [72, 66] on icon at bounding box center [68, 60] width 11 height 11
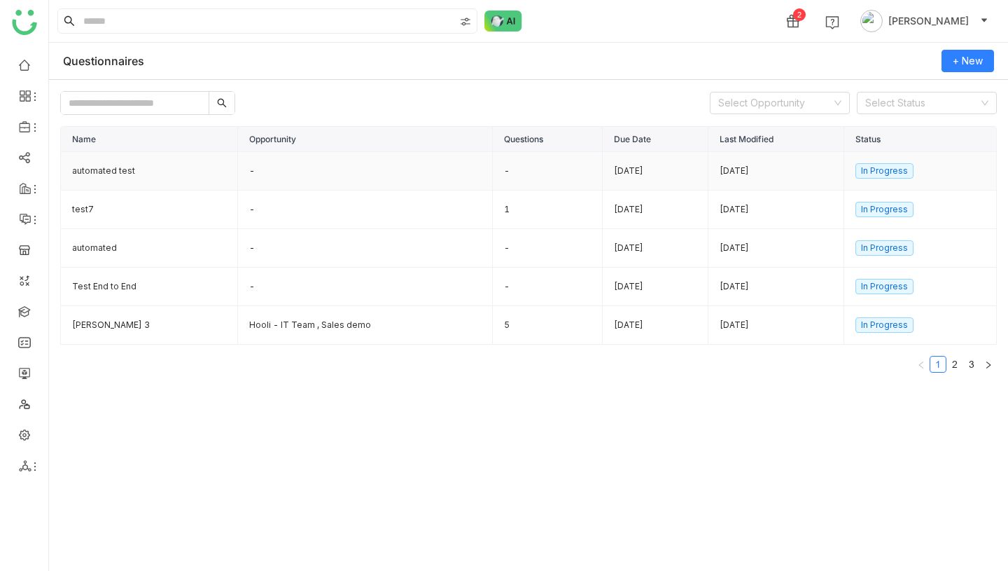
click at [130, 176] on td "automated test" at bounding box center [149, 171] width 177 height 39
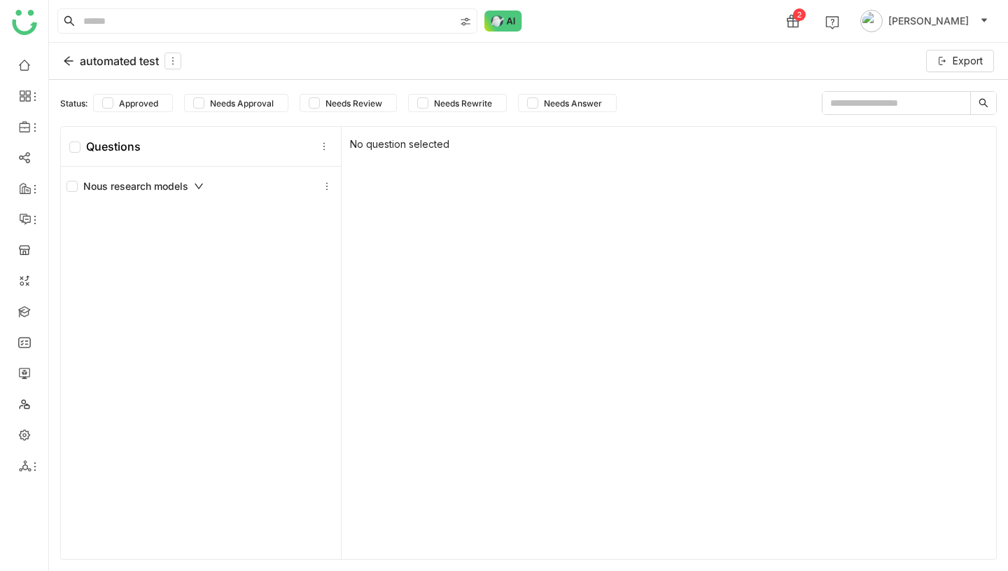
click at [73, 57] on icon at bounding box center [68, 60] width 11 height 11
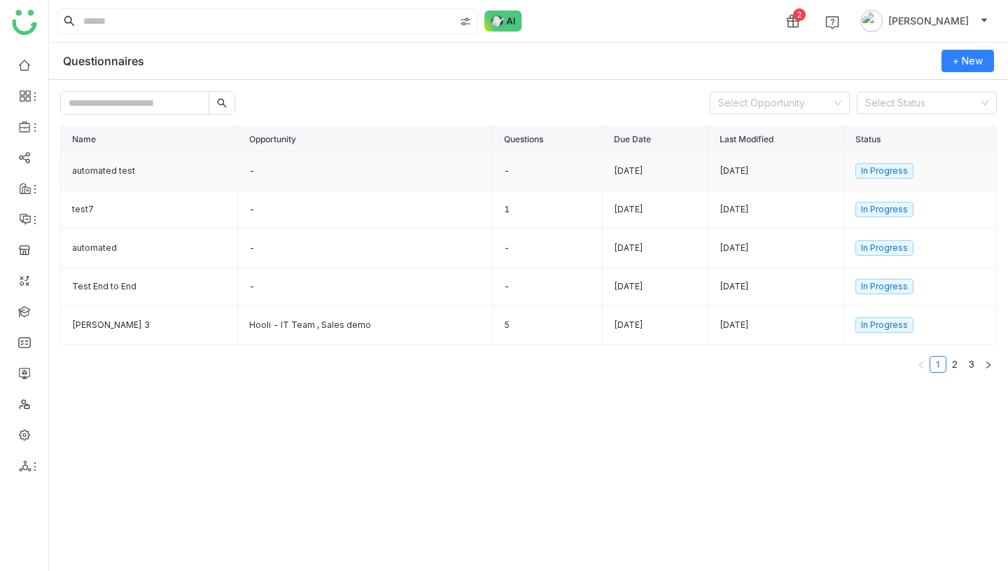
click at [129, 170] on td "automated test" at bounding box center [149, 171] width 177 height 39
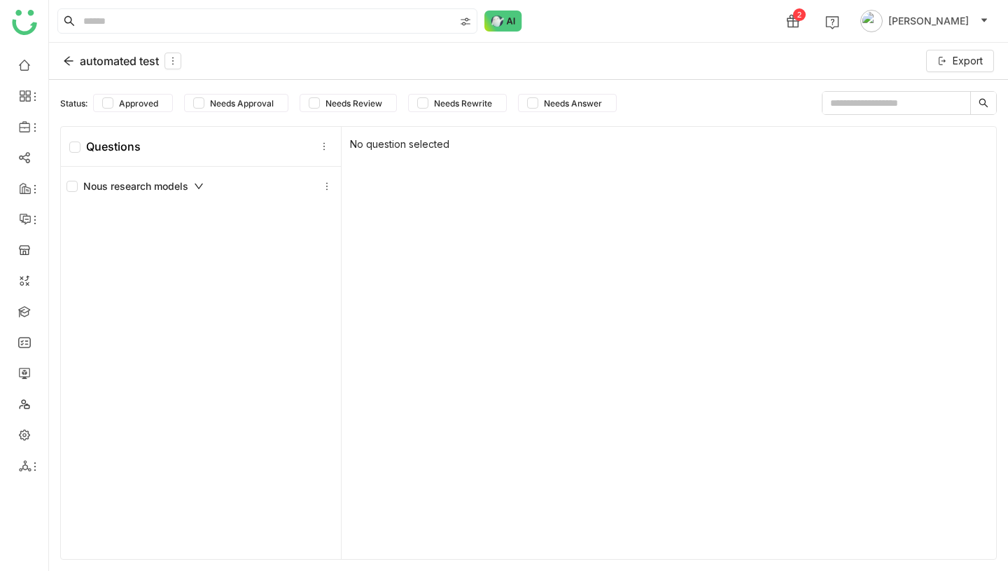
click at [181, 188] on div "Nous research models" at bounding box center [135, 186] width 137 height 15
click at [82, 62] on div "automated test" at bounding box center [122, 61] width 118 height 17
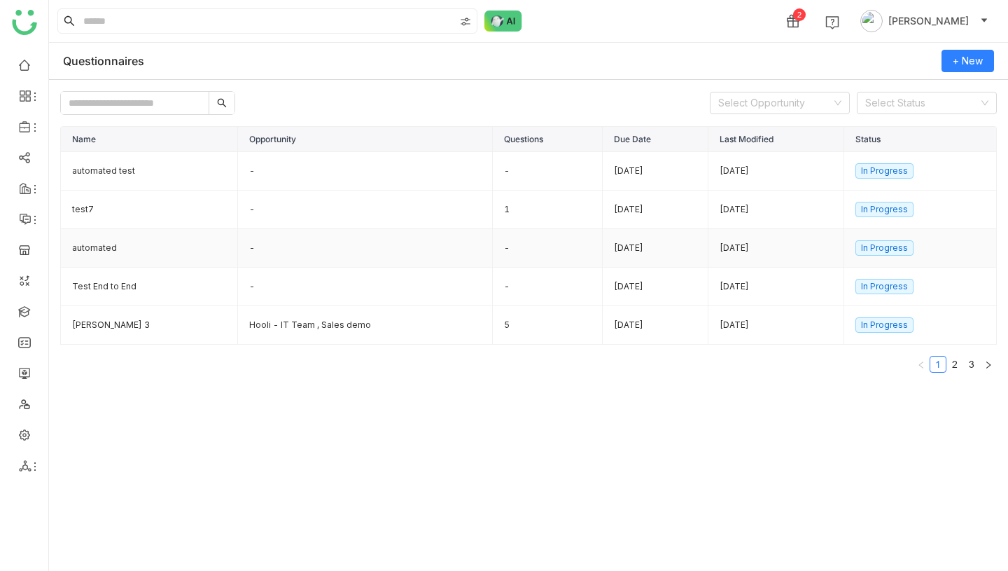
click at [138, 253] on td "automated" at bounding box center [149, 248] width 177 height 39
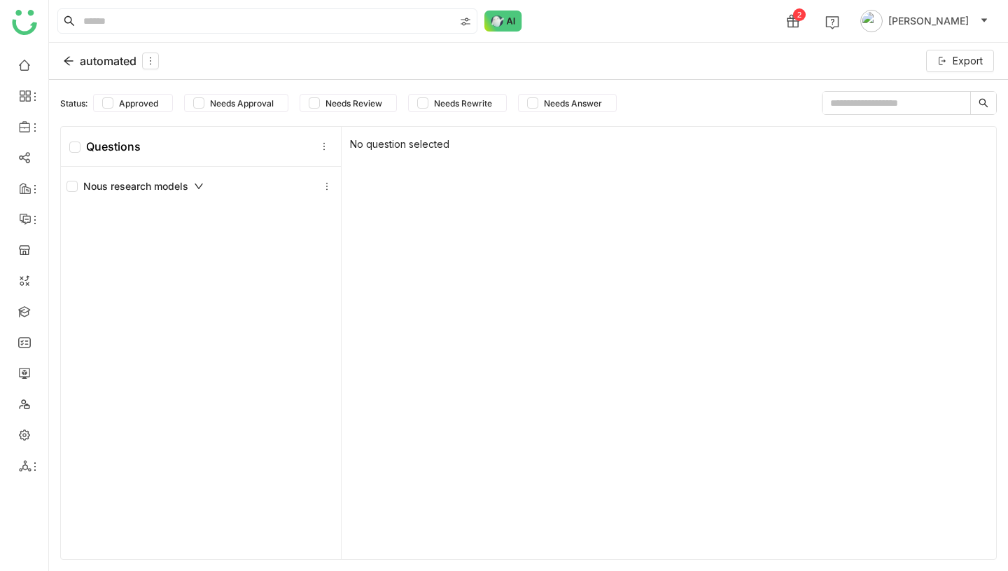
click at [112, 62] on div "automated" at bounding box center [111, 61] width 96 height 17
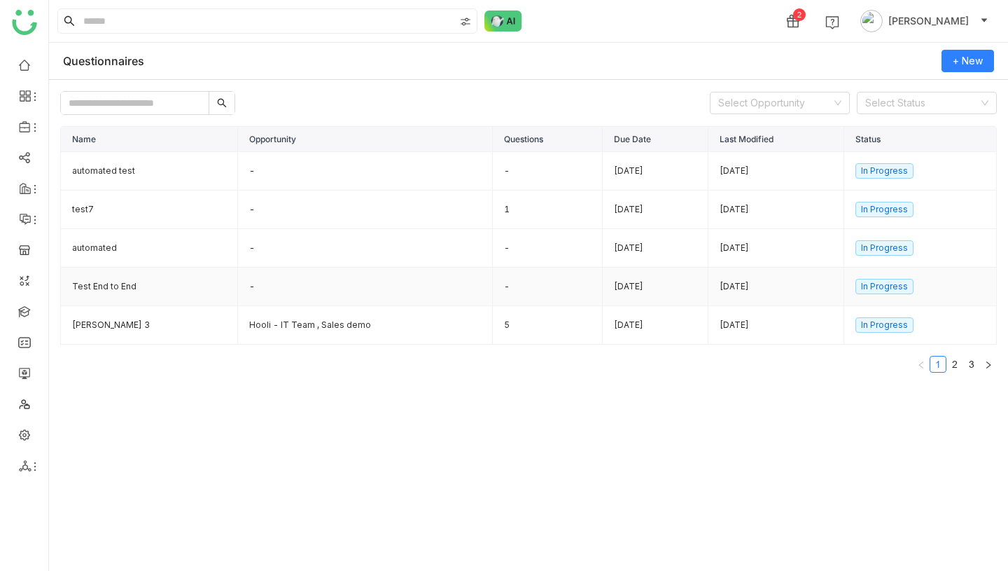
click at [127, 284] on td "Test End to End" at bounding box center [149, 286] width 177 height 39
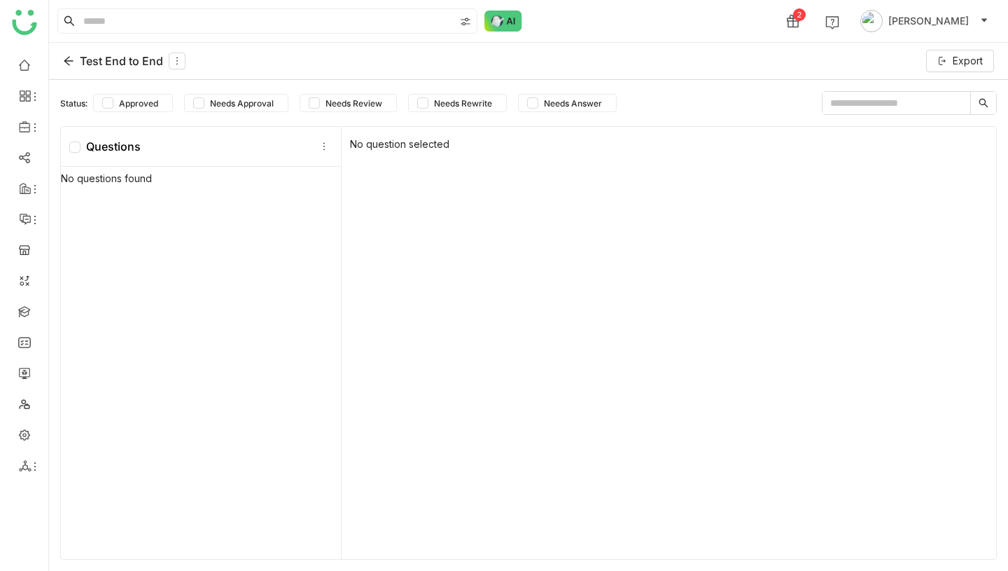
click at [88, 62] on div "Test End to End" at bounding box center [124, 61] width 123 height 17
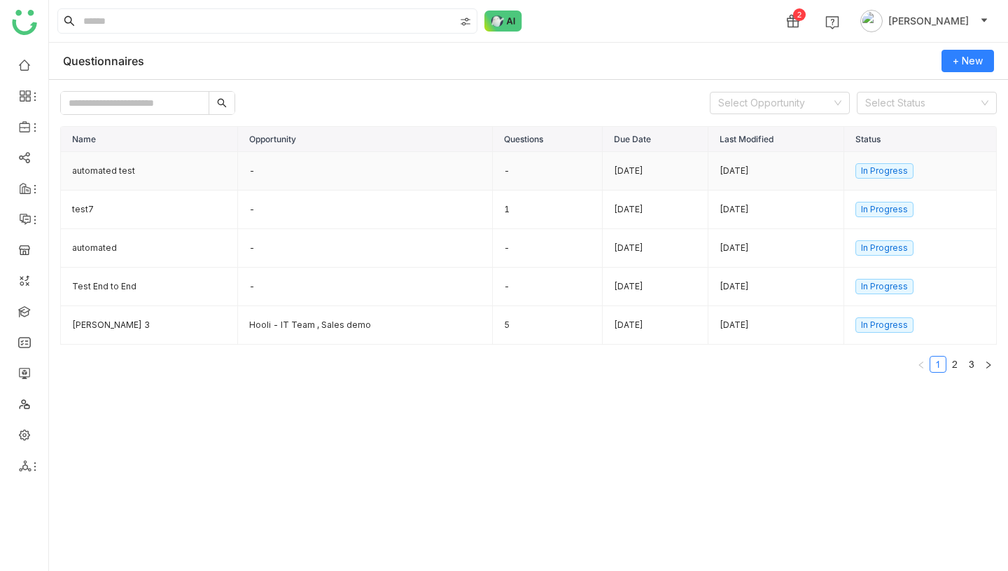
click at [115, 169] on td "automated test" at bounding box center [149, 171] width 177 height 39
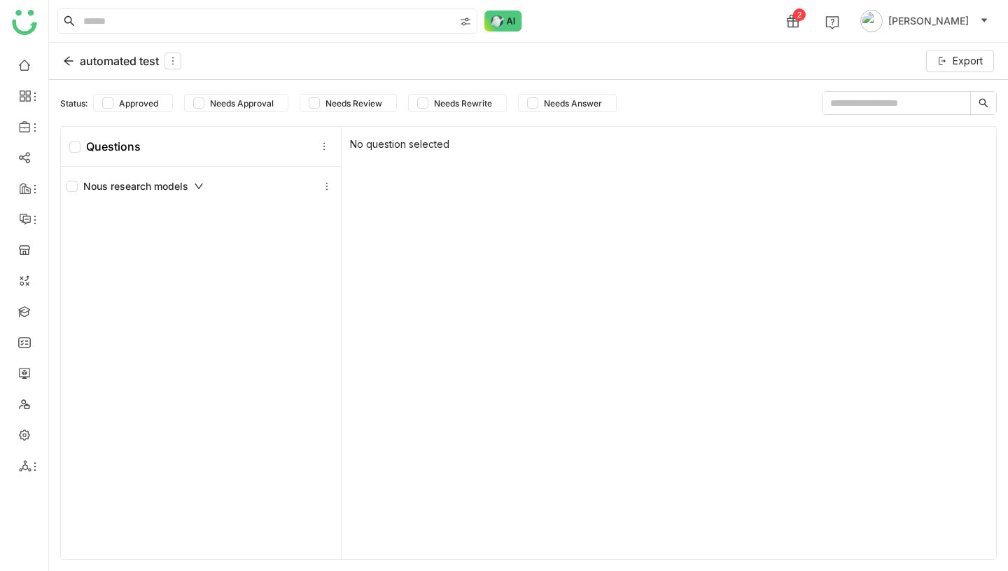
click at [79, 66] on div "automated test" at bounding box center [122, 61] width 118 height 17
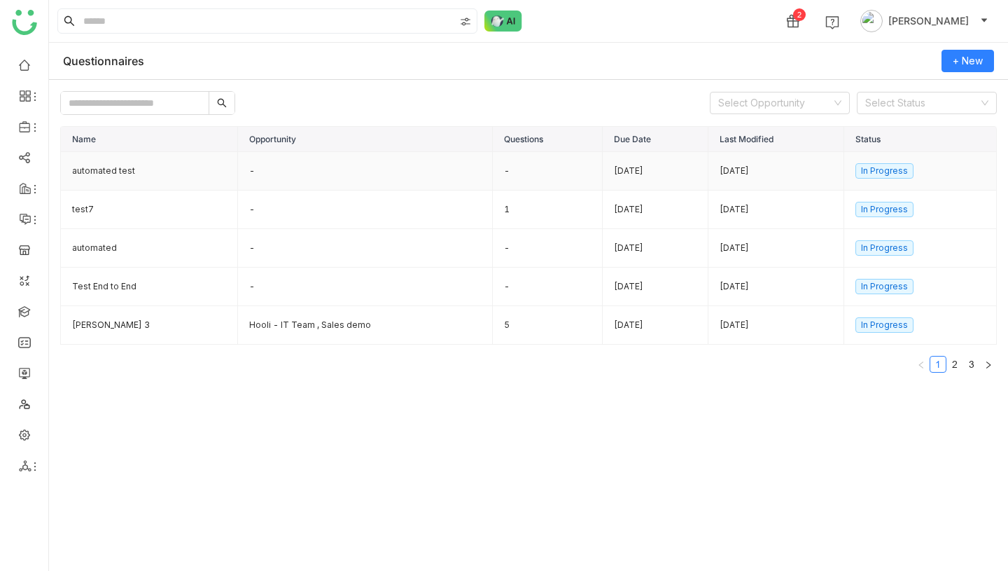
click at [121, 178] on td "automated test" at bounding box center [149, 171] width 177 height 39
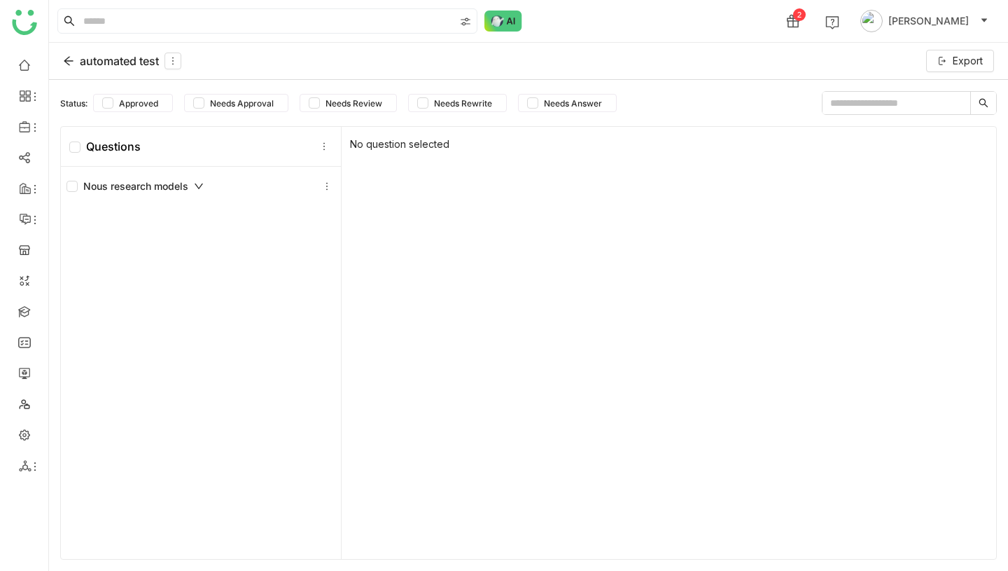
click at [90, 56] on div "automated test" at bounding box center [122, 61] width 118 height 17
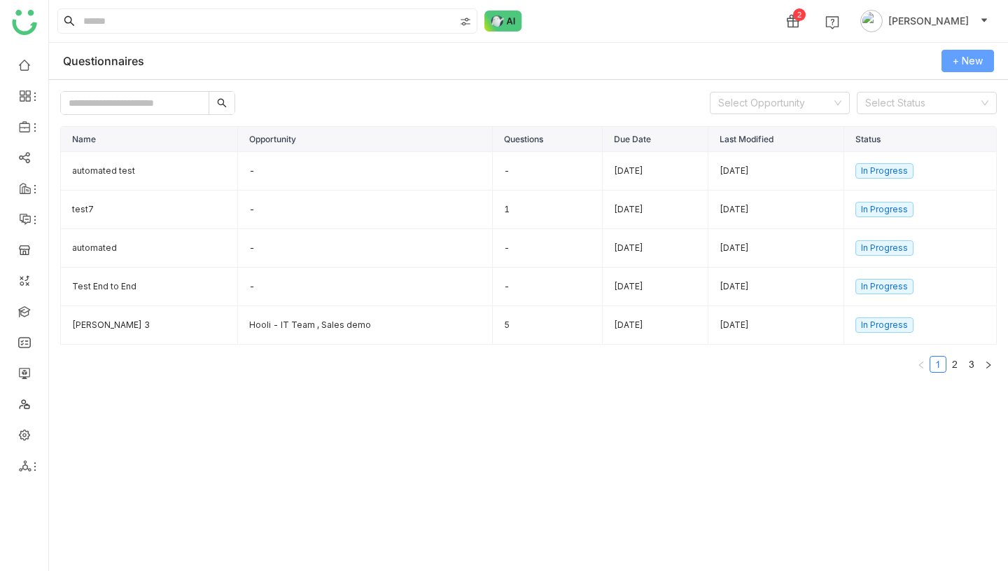
click at [973, 61] on span "+ New" at bounding box center [968, 60] width 30 height 15
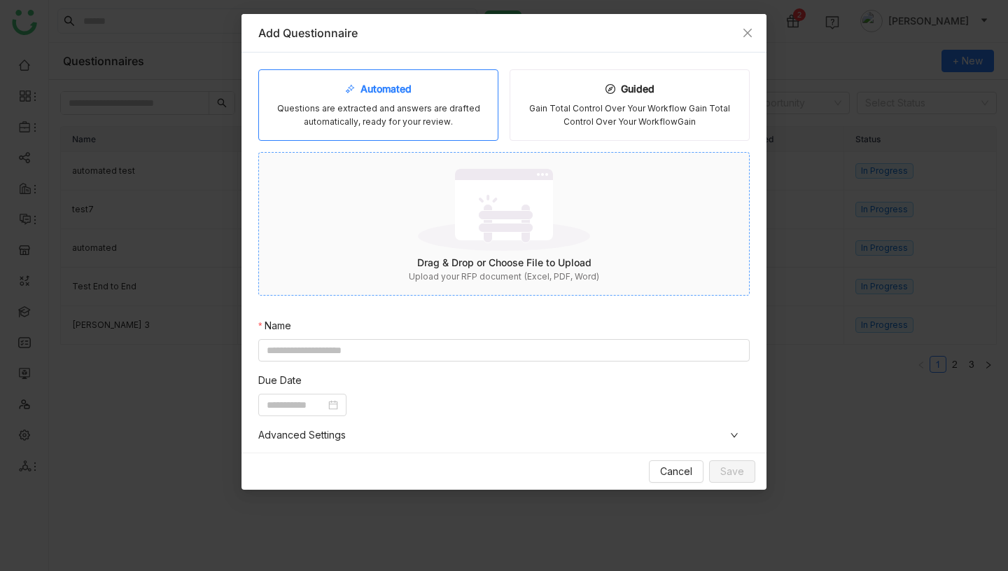
click at [530, 251] on img at bounding box center [504, 209] width 172 height 91
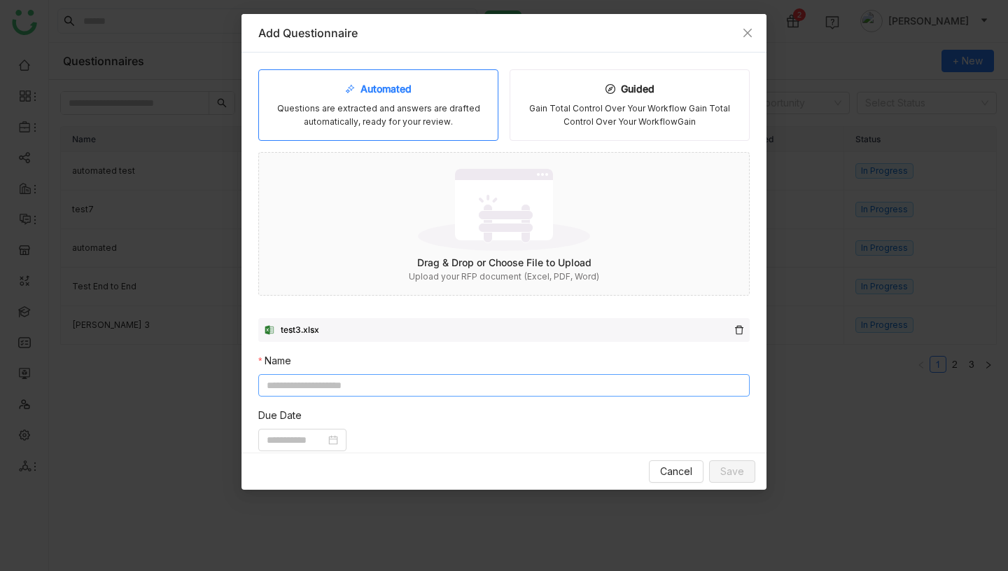
click at [600, 386] on input at bounding box center [504, 385] width 492 height 22
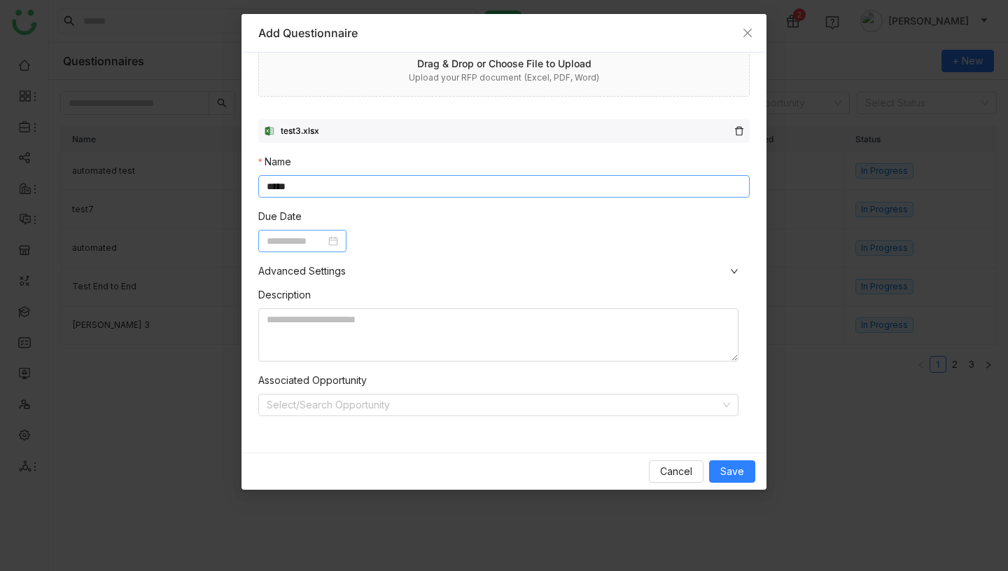
type input "*****"
click at [326, 239] on input at bounding box center [296, 240] width 59 height 15
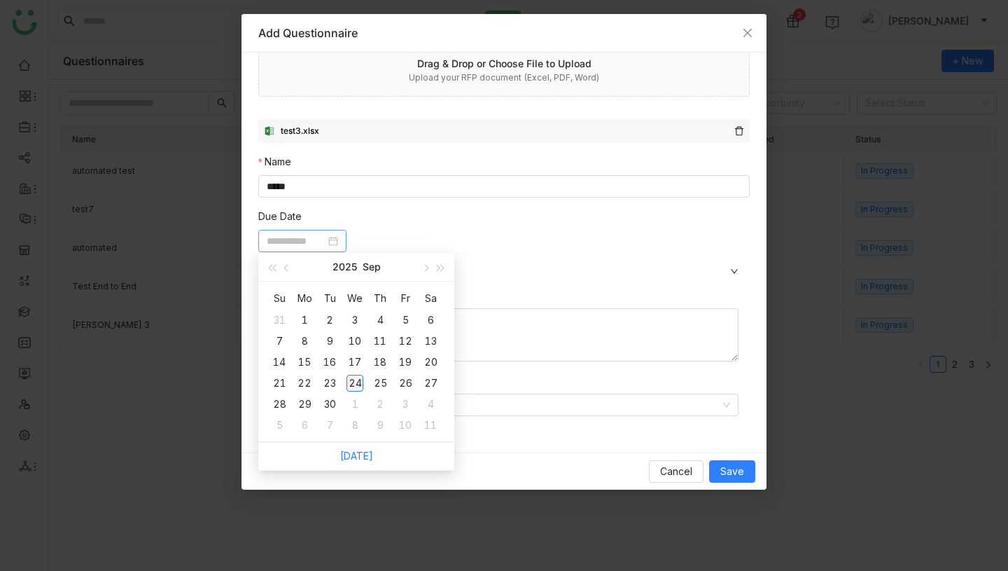
click at [356, 378] on div "24" at bounding box center [355, 383] width 17 height 17
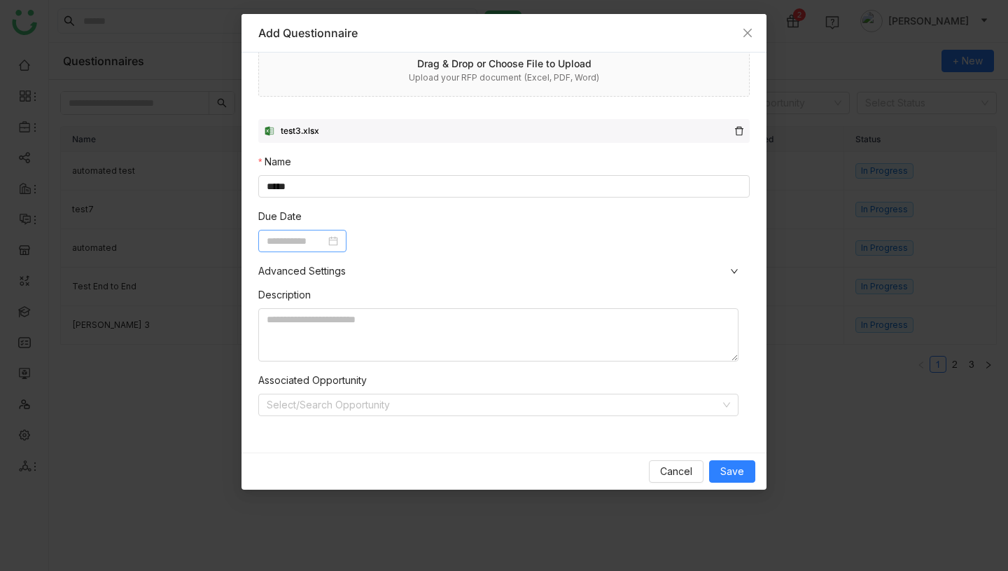
type input "**********"
click at [737, 466] on span "Save" at bounding box center [732, 471] width 24 height 15
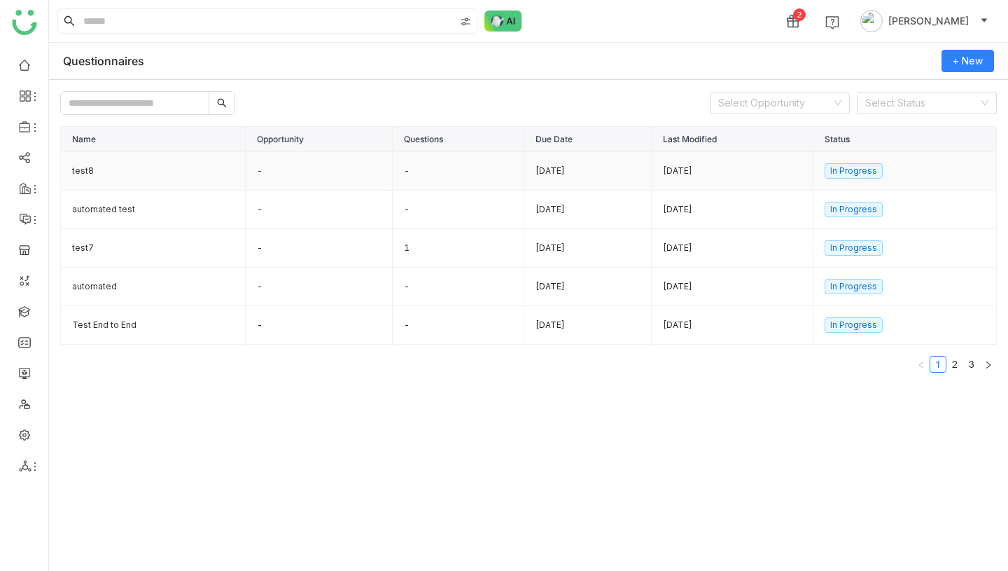
click at [116, 172] on td "test8" at bounding box center [153, 171] width 185 height 39
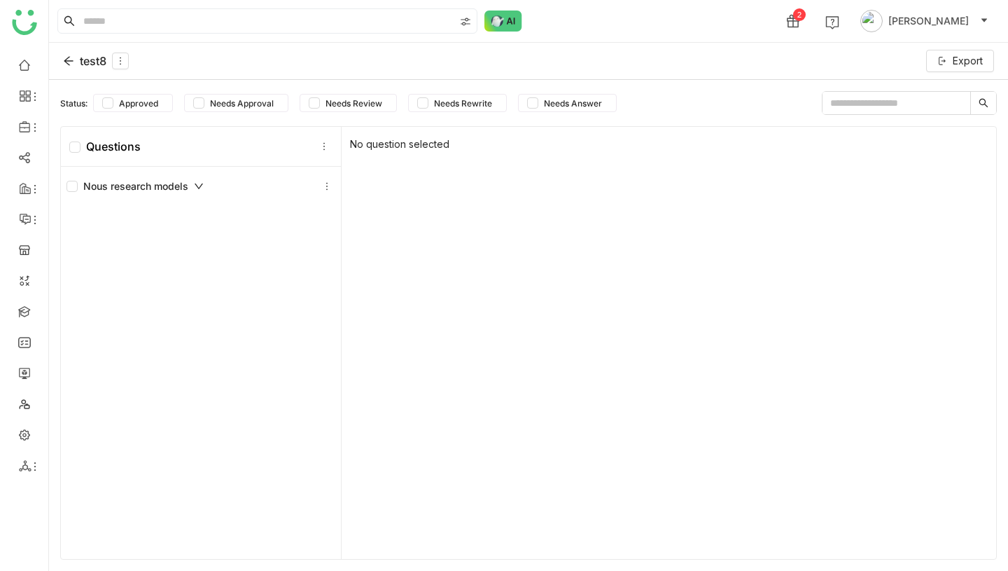
click at [84, 65] on div "test8" at bounding box center [96, 61] width 66 height 17
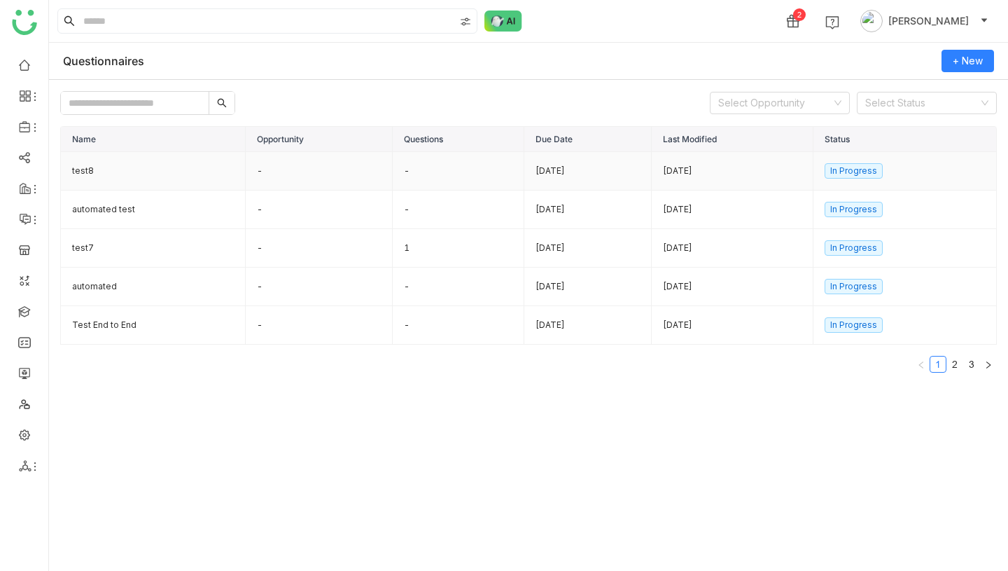
click at [295, 180] on td "-" at bounding box center [320, 171] width 148 height 39
